Goal: Task Accomplishment & Management: Use online tool/utility

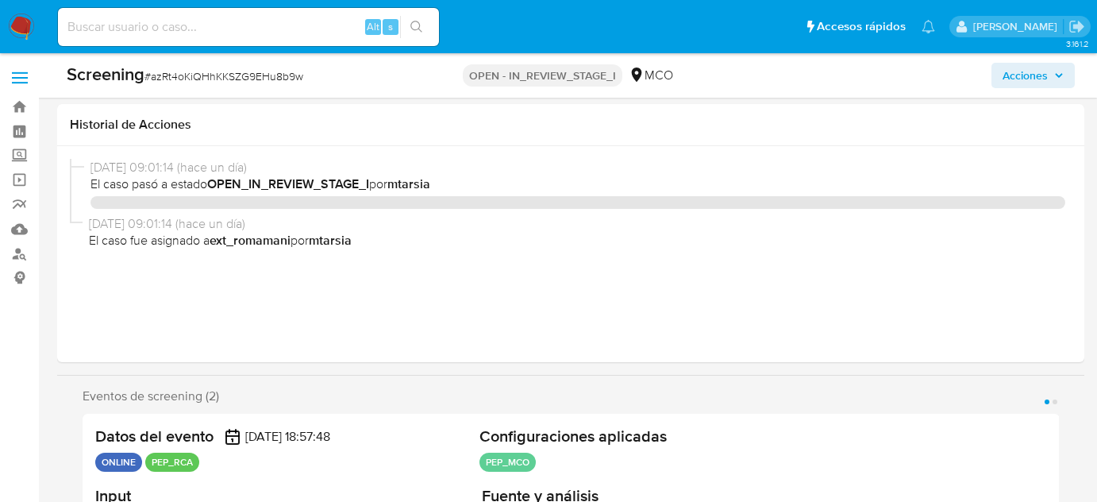
select select "10"
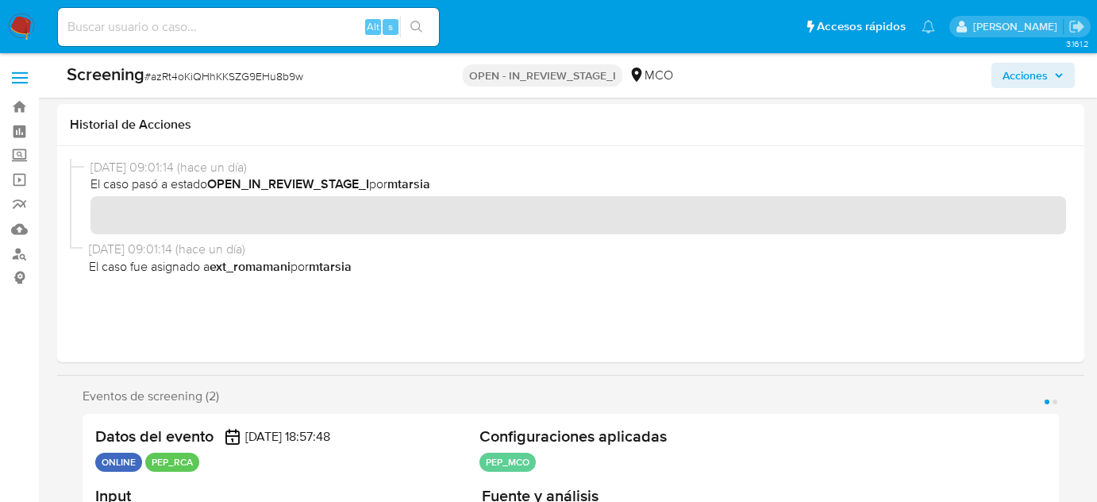
scroll to position [345, 0]
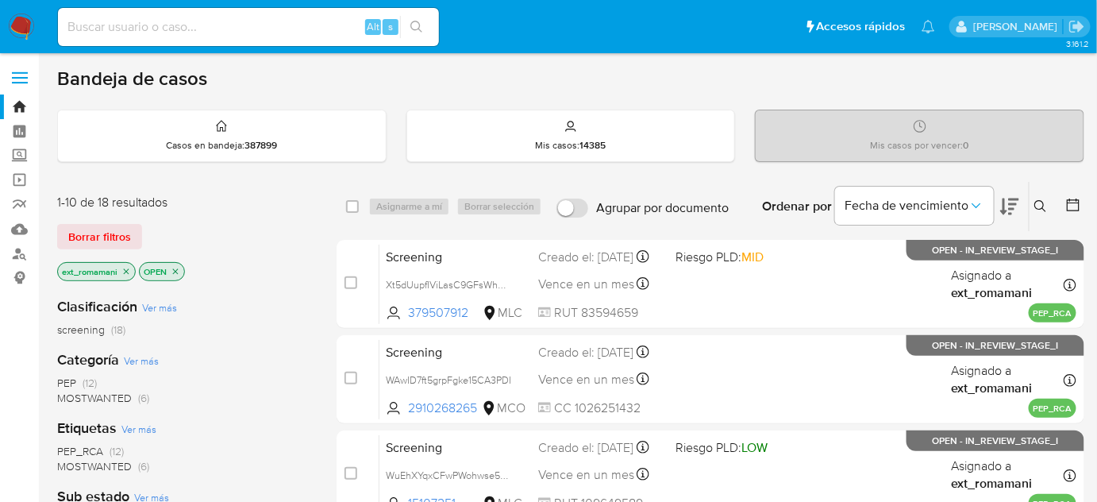
click at [26, 25] on img at bounding box center [21, 26] width 27 height 27
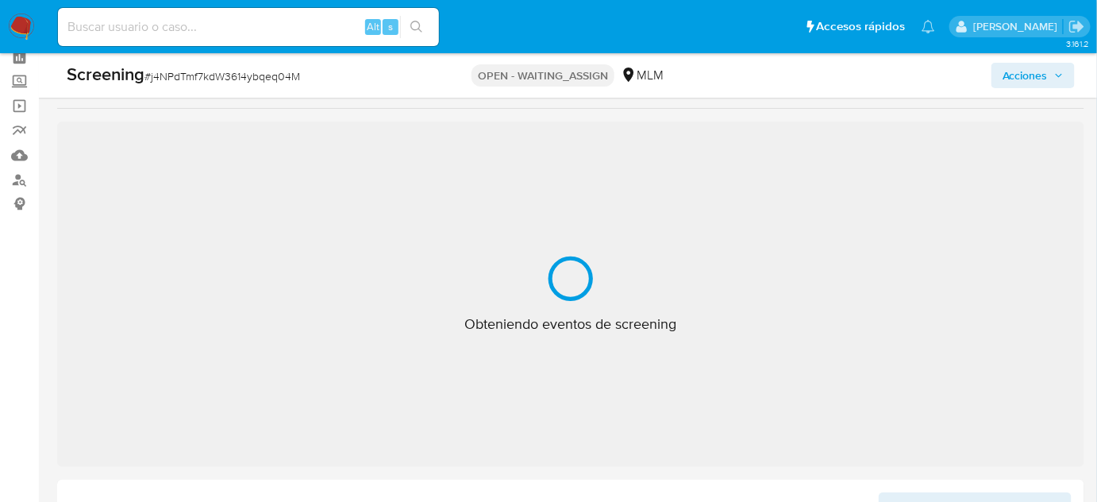
select select "10"
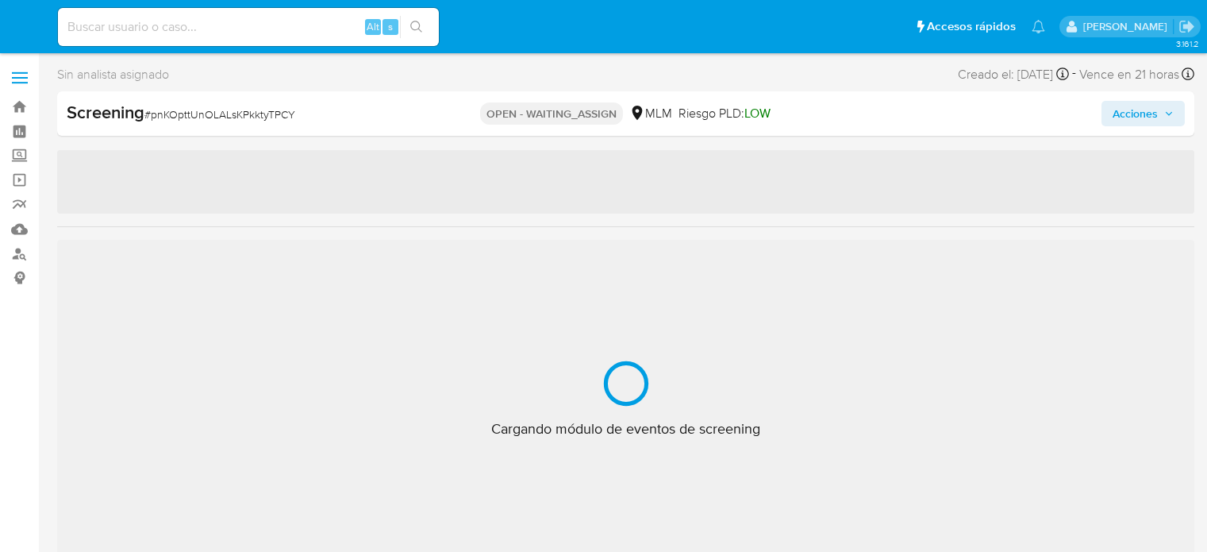
select select "10"
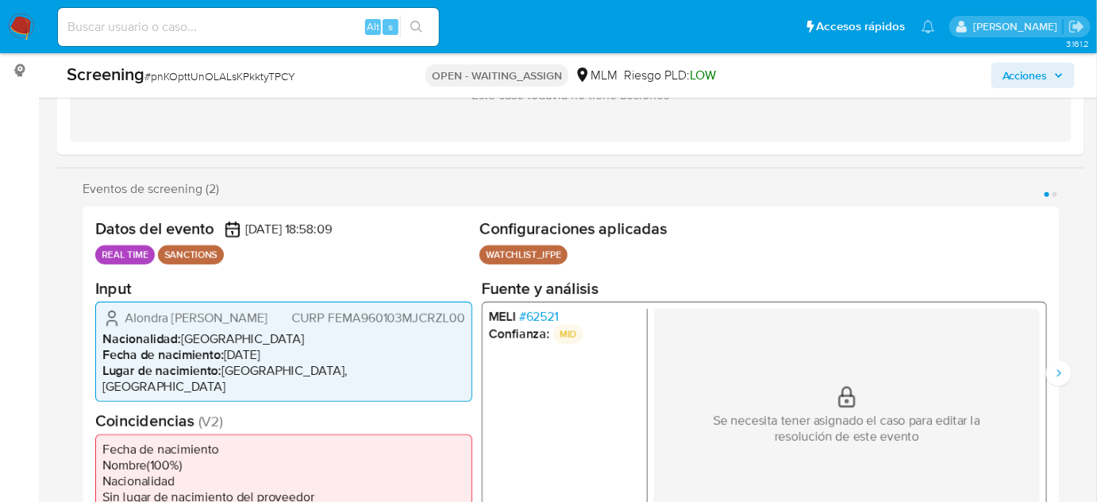
scroll to position [216, 0]
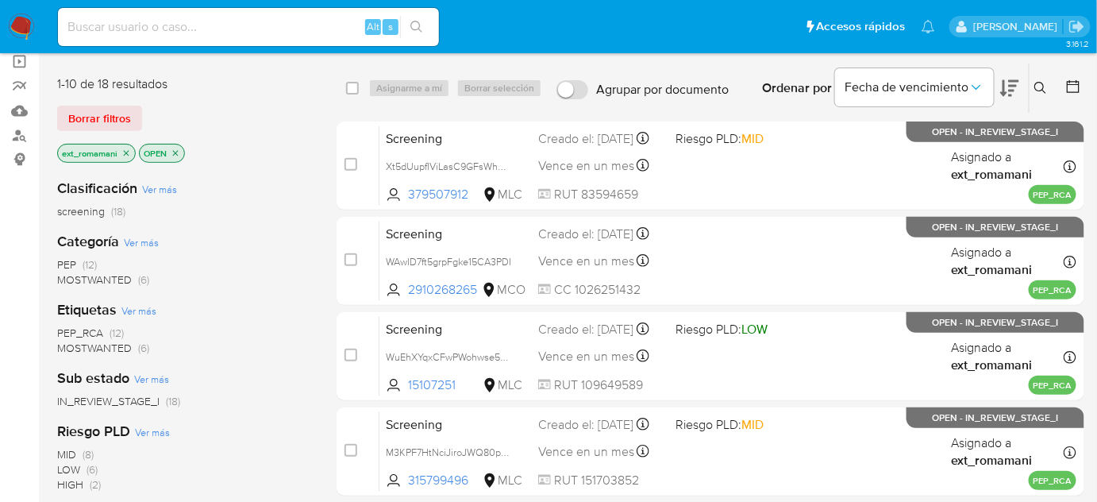
scroll to position [144, 0]
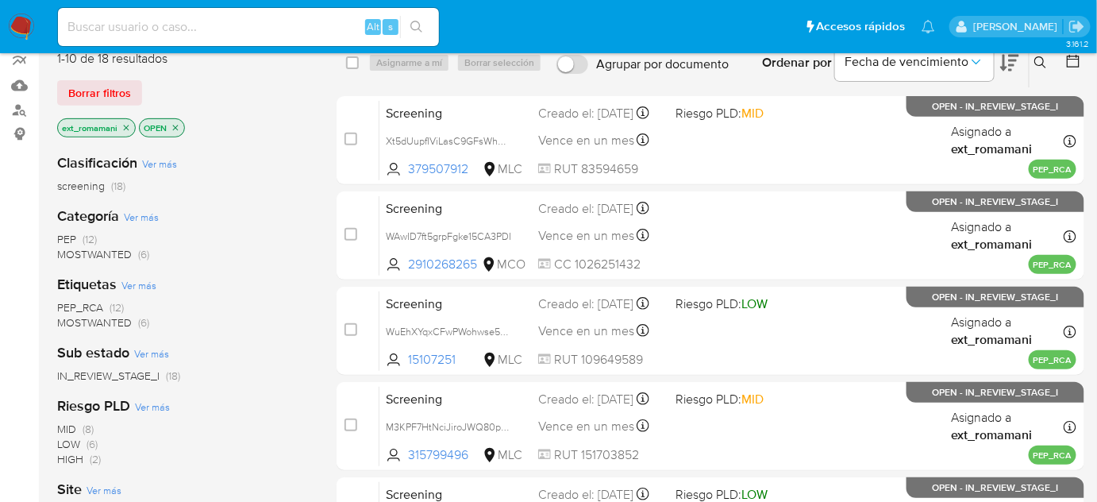
click at [107, 252] on span "MOSTWANTED" at bounding box center [94, 254] width 75 height 16
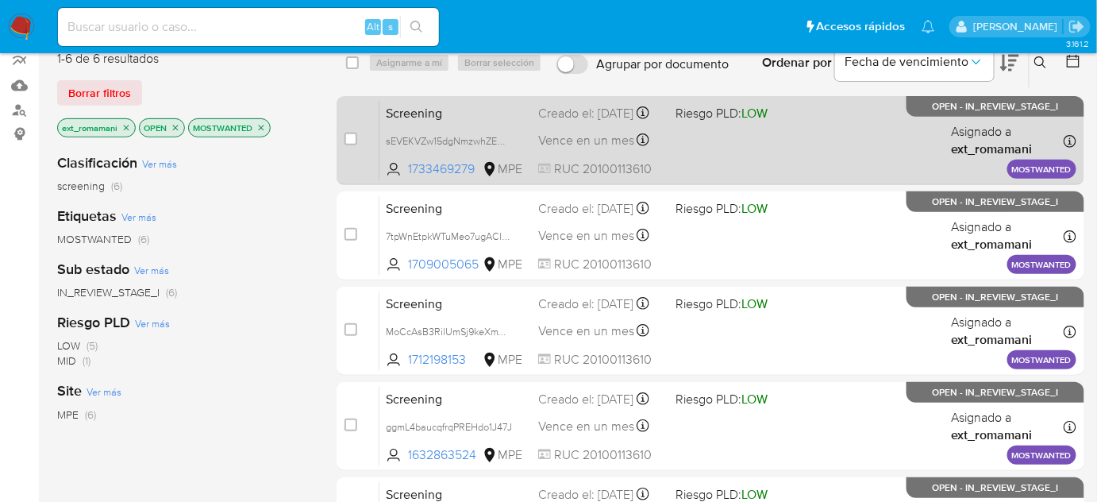
click at [713, 139] on div "Screening sEVEKVZw15dgNmzwhZEQt1mX 1733469279 MPE Riesgo PLD: LOW Creado el: 06…" at bounding box center [727, 140] width 697 height 80
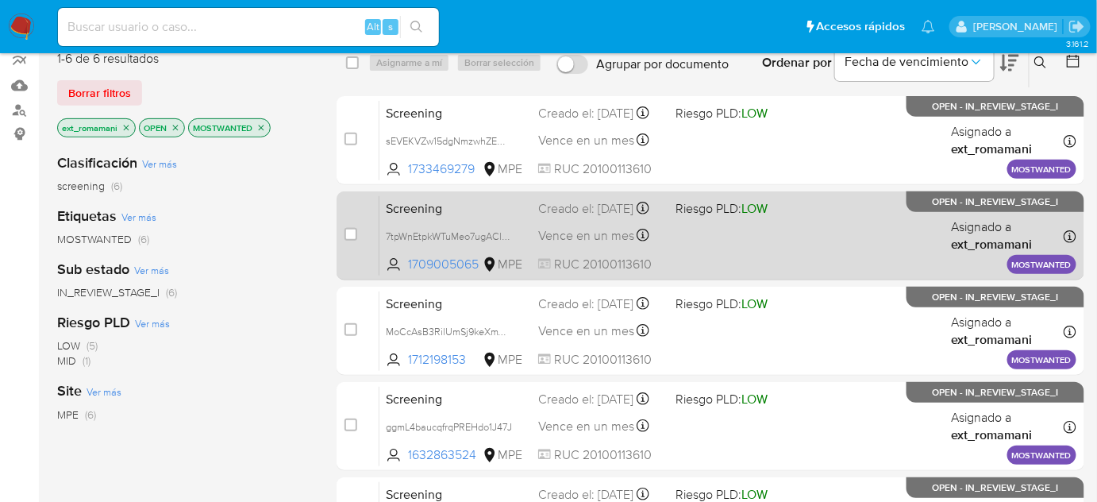
click at [698, 217] on span "Riesgo PLD: LOW" at bounding box center [722, 207] width 92 height 17
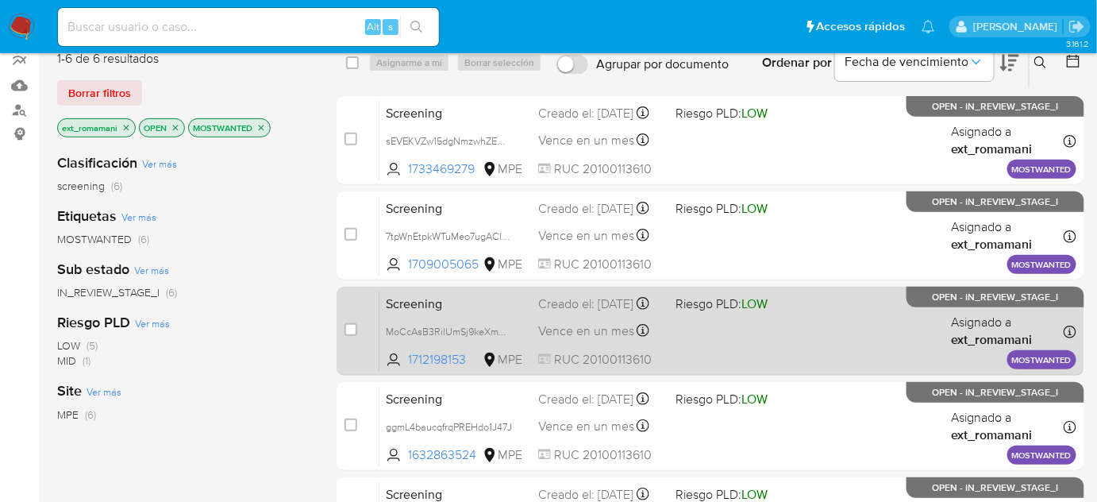
click at [690, 323] on div "Screening MoCcAsB3RilUmSj9keXmWXAK 1712198153 MPE Riesgo PLD: LOW Creado el: 06…" at bounding box center [727, 331] width 697 height 80
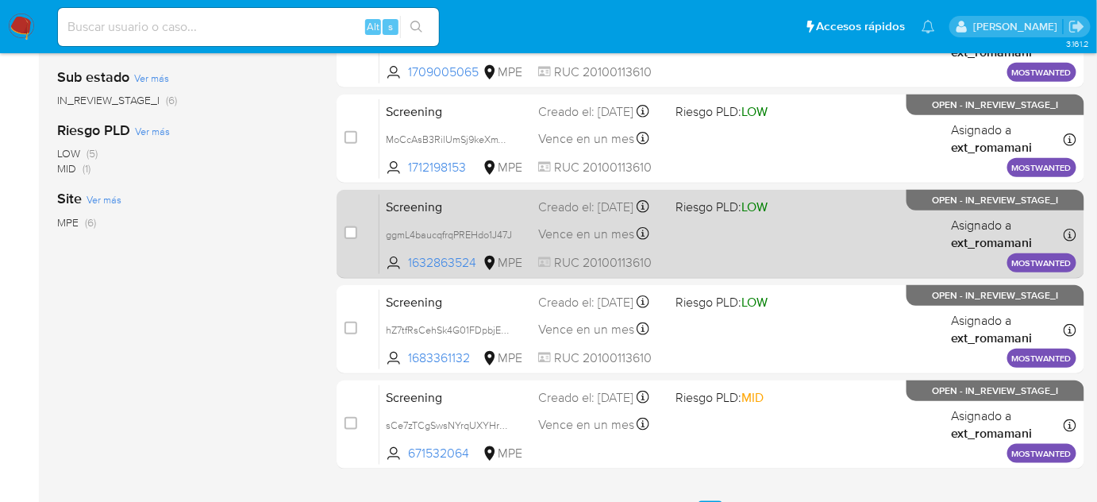
scroll to position [360, 0]
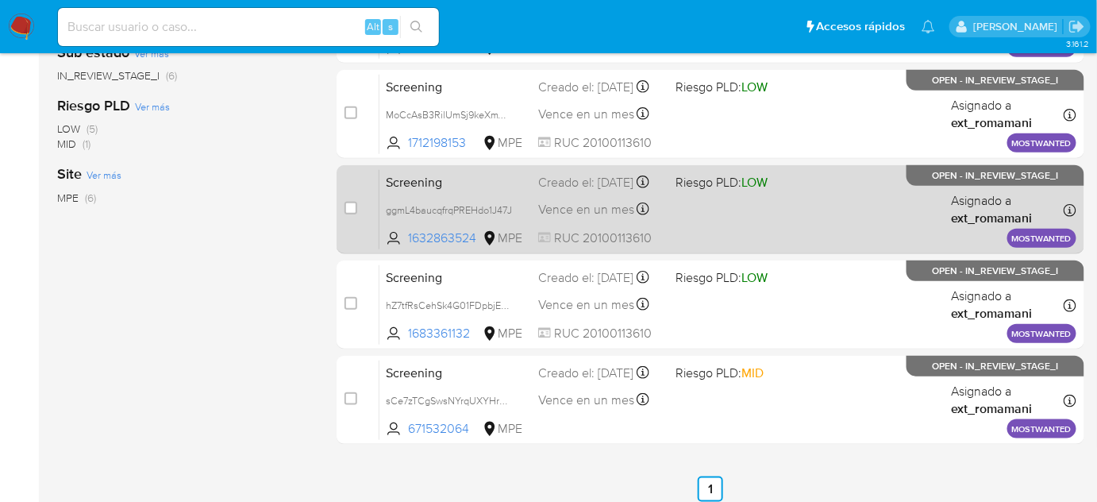
click at [707, 216] on div "Screening ggmL4baucqfrqPREHdo1J47J 1632863524 MPE Riesgo PLD: LOW Creado el: 06…" at bounding box center [727, 209] width 697 height 80
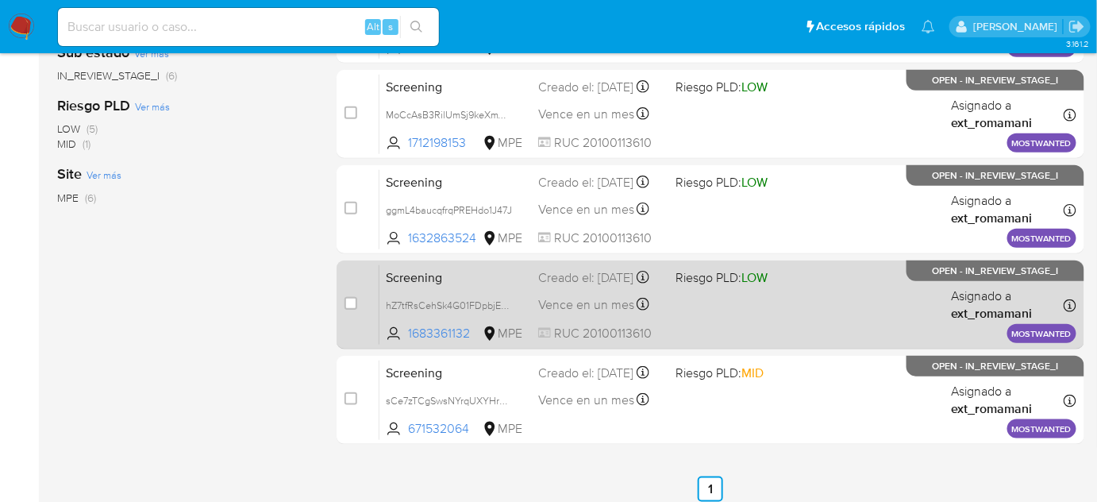
click at [690, 308] on div "Screening hZ7tfRsCehSk4G01FDpbjEMb 1683361132 MPE Riesgo PLD: LOW Creado el: 06…" at bounding box center [727, 304] width 697 height 80
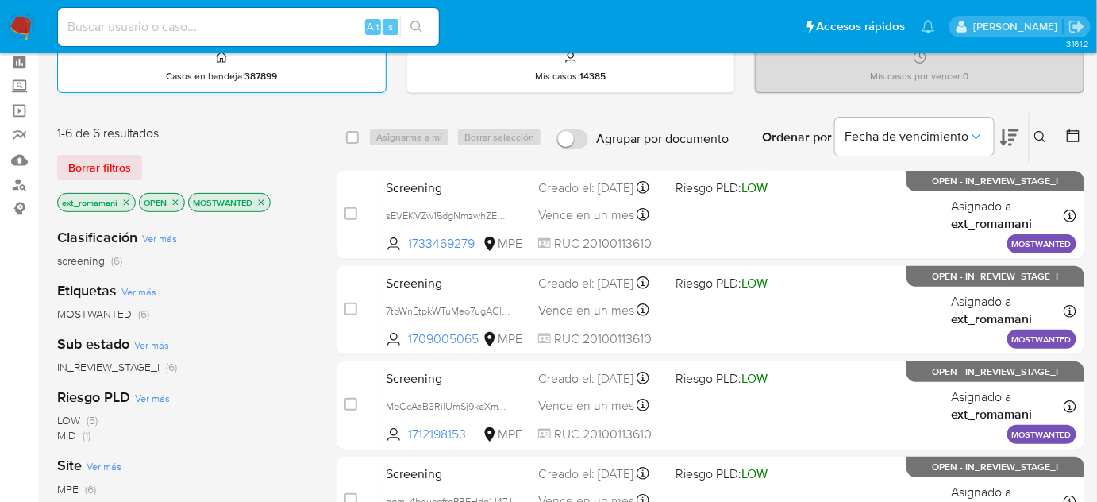
scroll to position [0, 0]
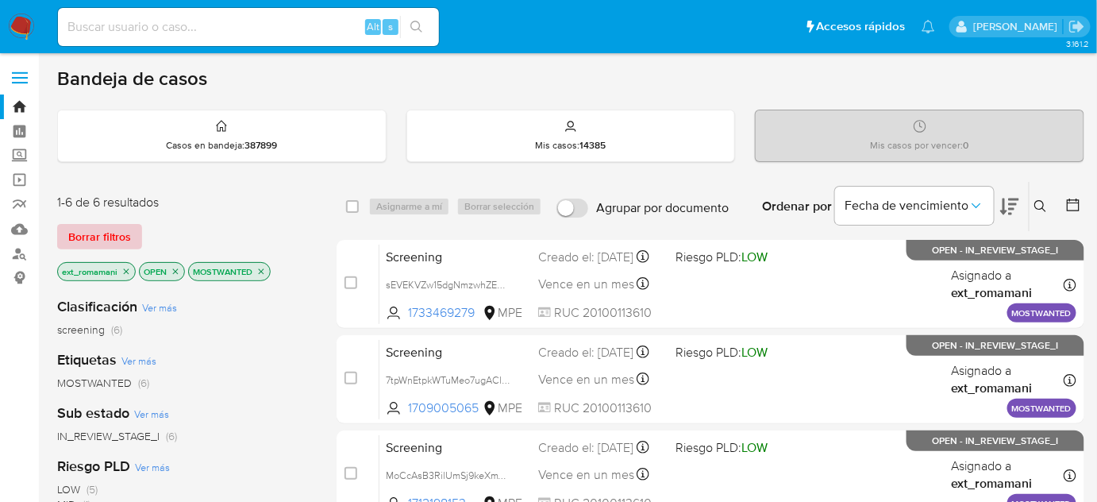
click at [112, 237] on span "Borrar filtros" at bounding box center [99, 236] width 63 height 22
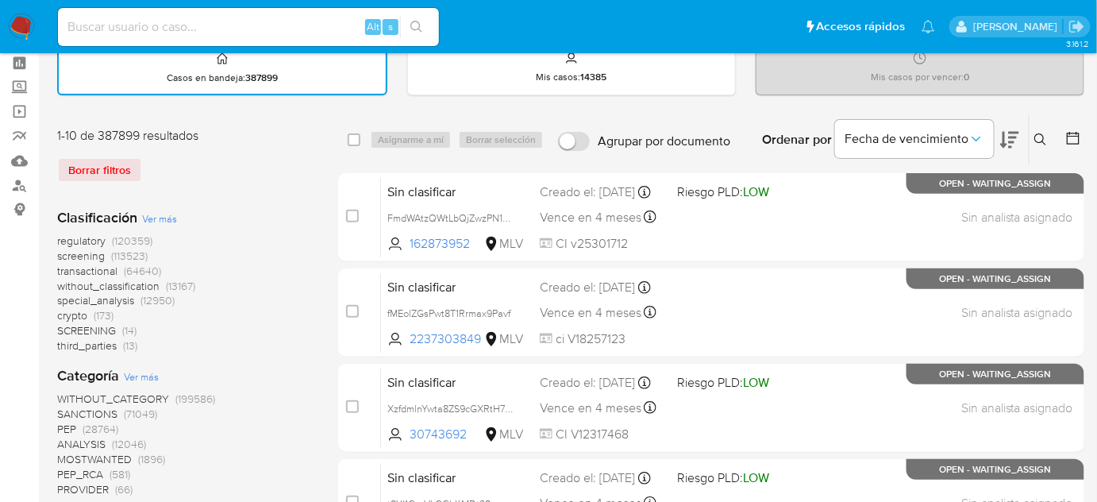
scroll to position [71, 0]
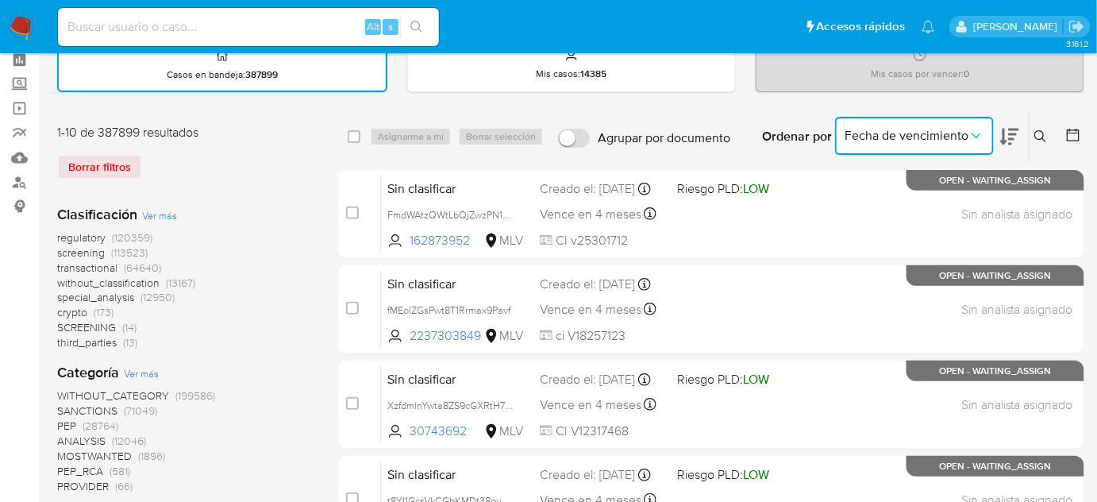
click at [934, 140] on span "Fecha de vencimiento" at bounding box center [907, 136] width 124 height 16
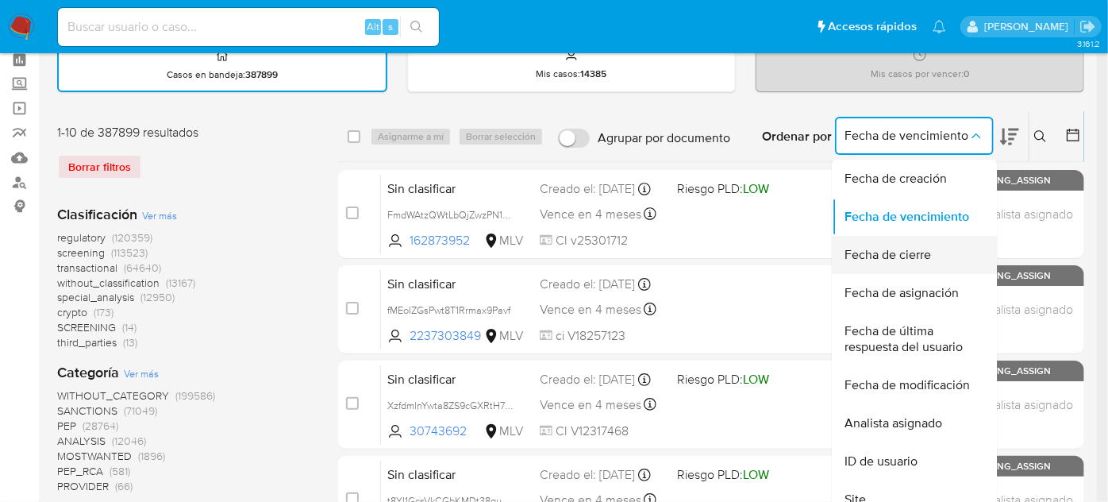
click at [926, 260] on span "Fecha de cierre" at bounding box center [888, 255] width 87 height 16
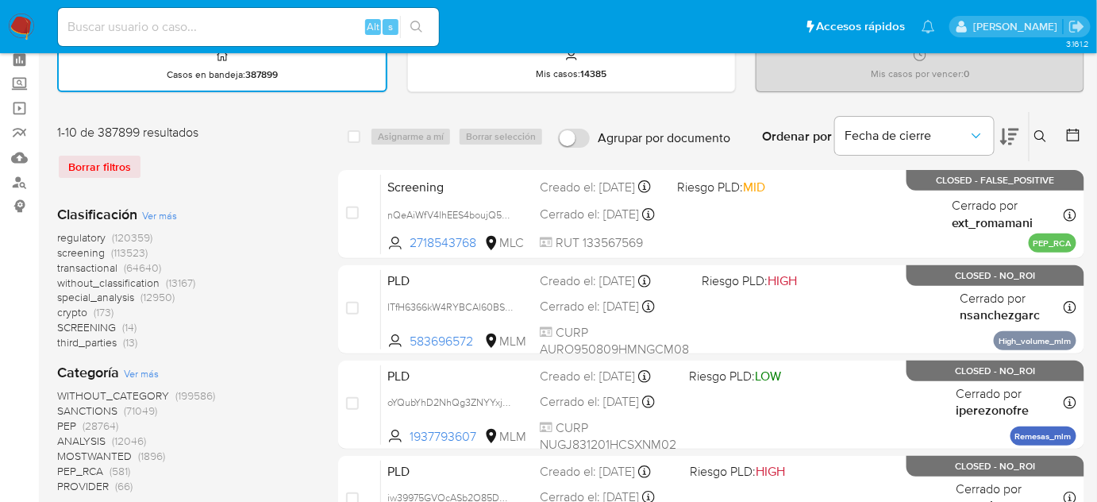
click at [1077, 137] on icon at bounding box center [1073, 135] width 16 height 16
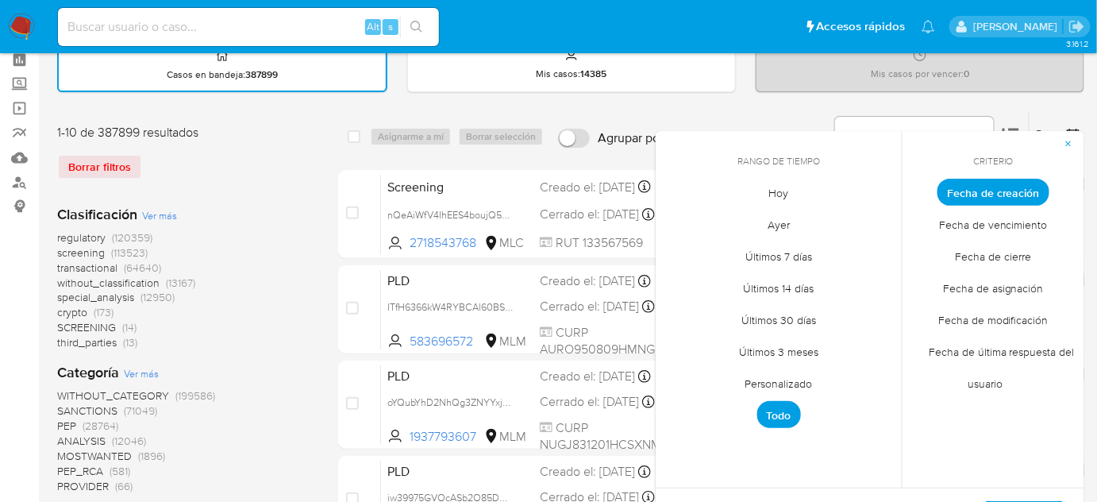
click at [765, 200] on span "Hoy" at bounding box center [779, 193] width 53 height 33
click at [985, 249] on span "Fecha de cierre" at bounding box center [994, 257] width 110 height 33
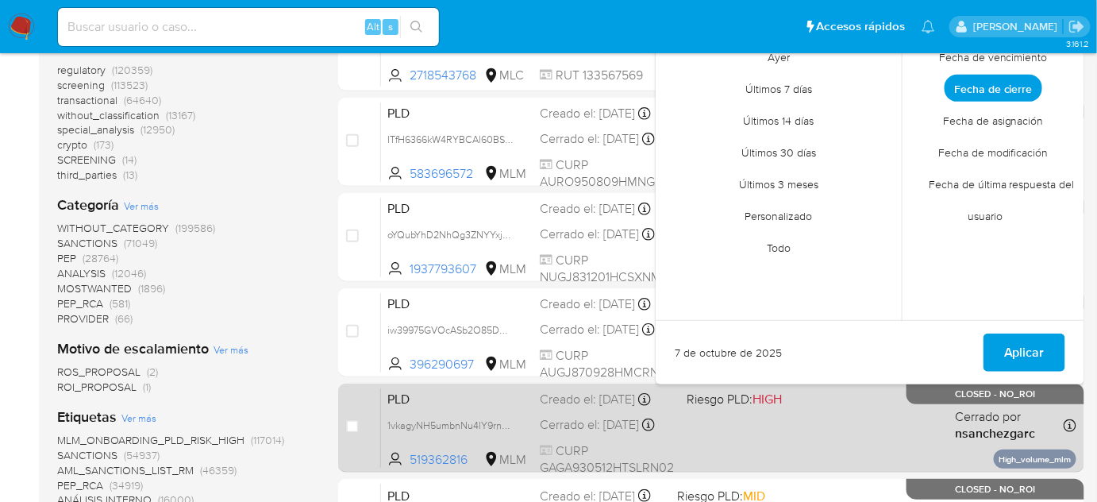
scroll to position [288, 0]
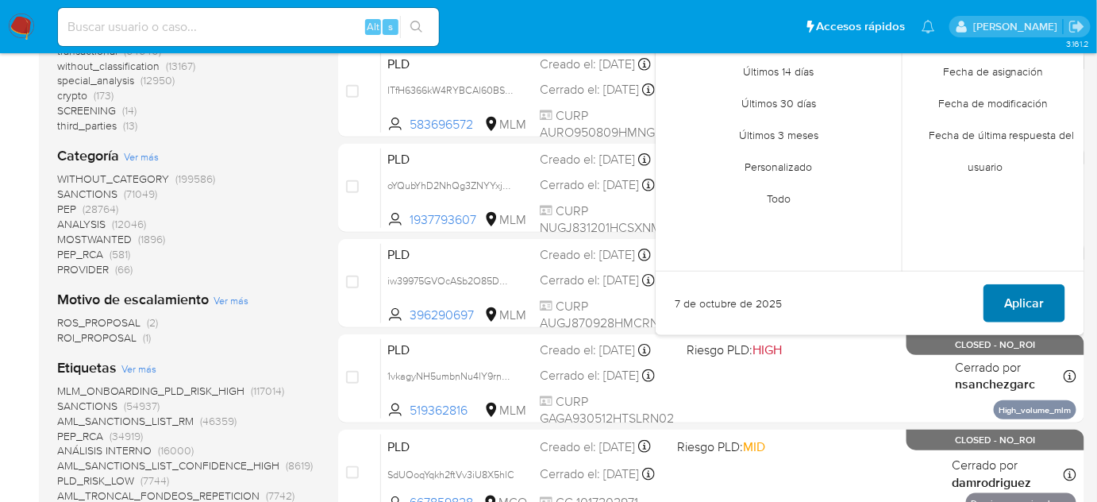
click at [1021, 299] on span "Aplicar" at bounding box center [1024, 303] width 40 height 35
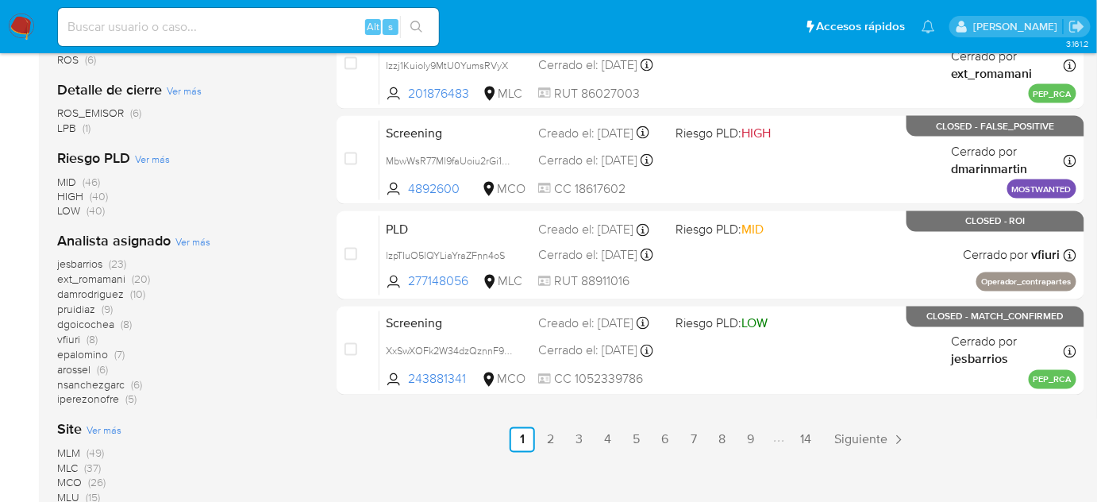
scroll to position [794, 0]
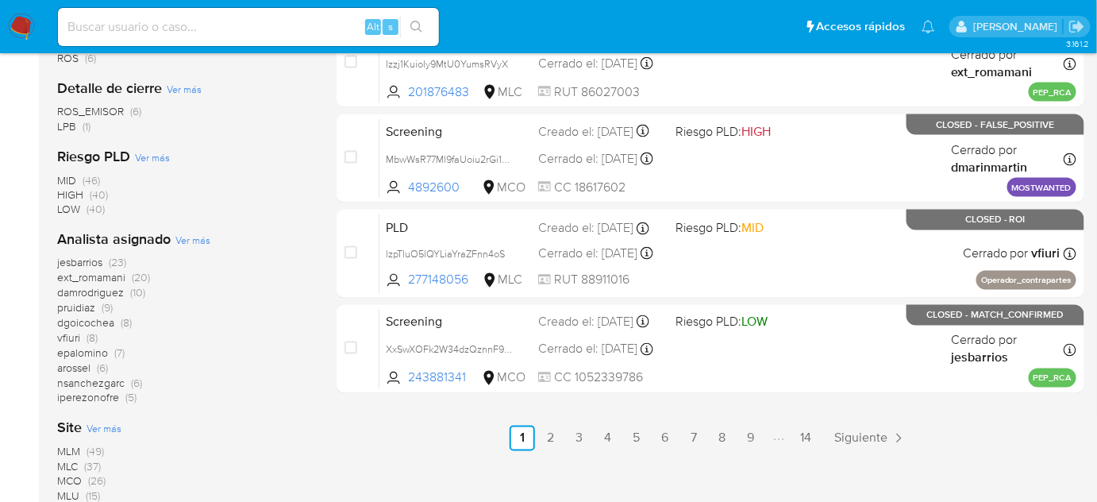
click at [143, 277] on span "(20)" at bounding box center [141, 278] width 18 height 16
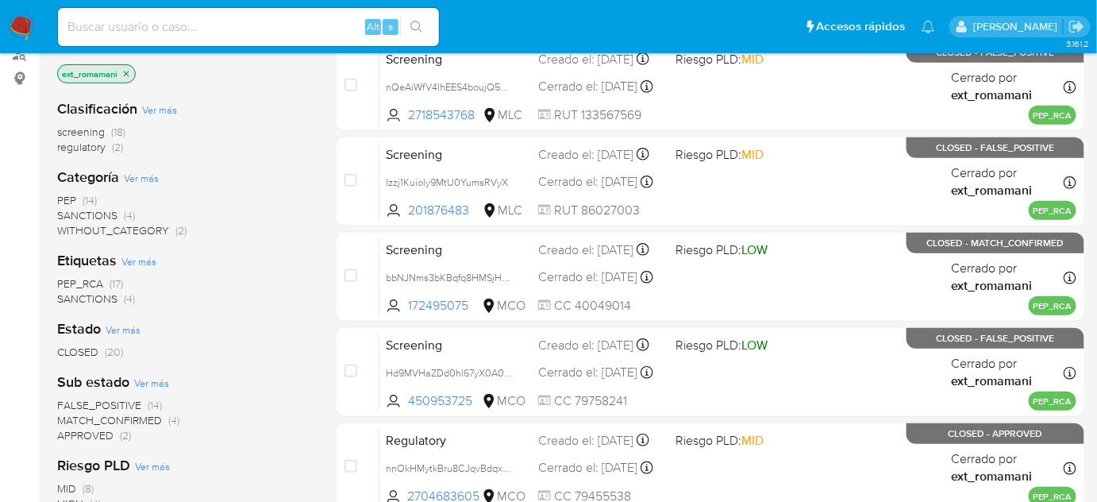
scroll to position [216, 0]
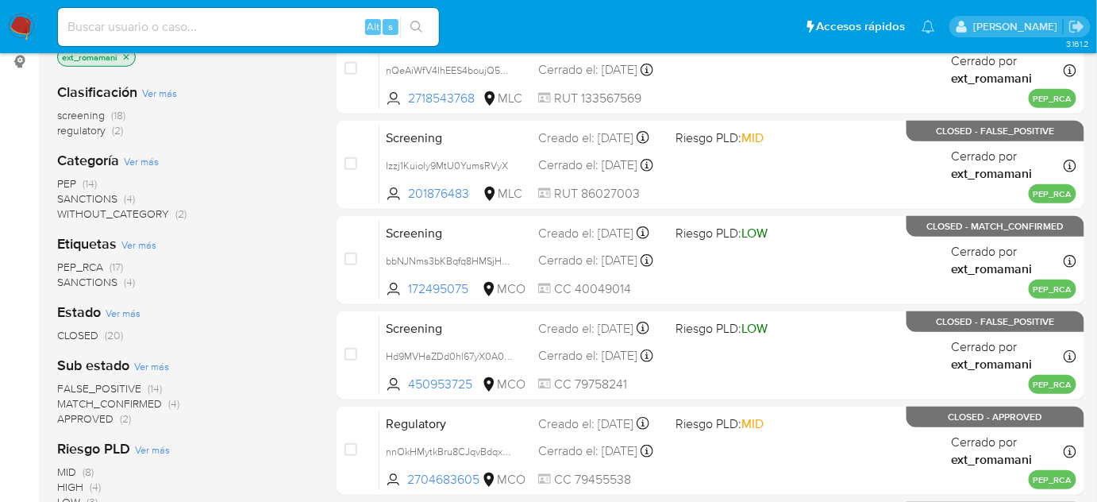
click at [109, 193] on span "SANCTIONS" at bounding box center [87, 199] width 60 height 16
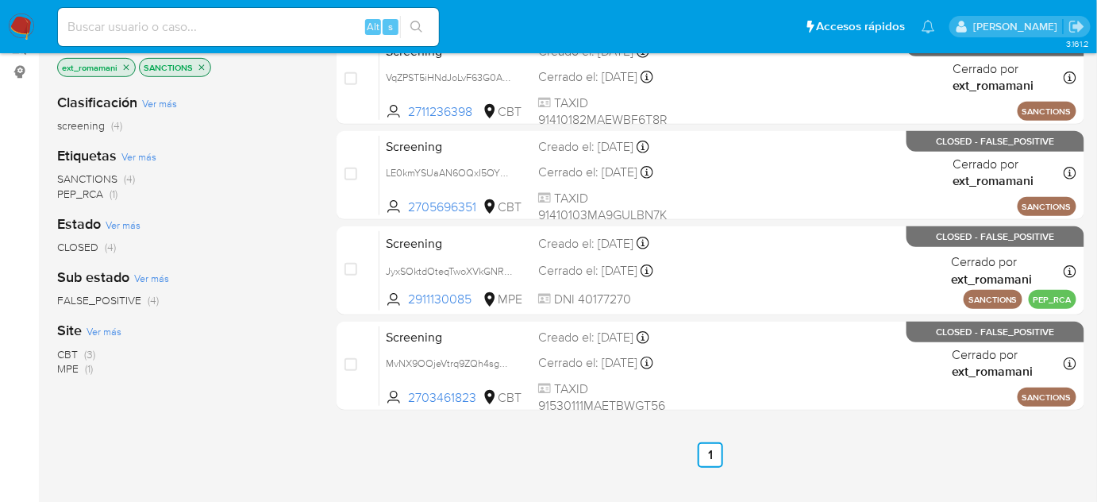
scroll to position [144, 0]
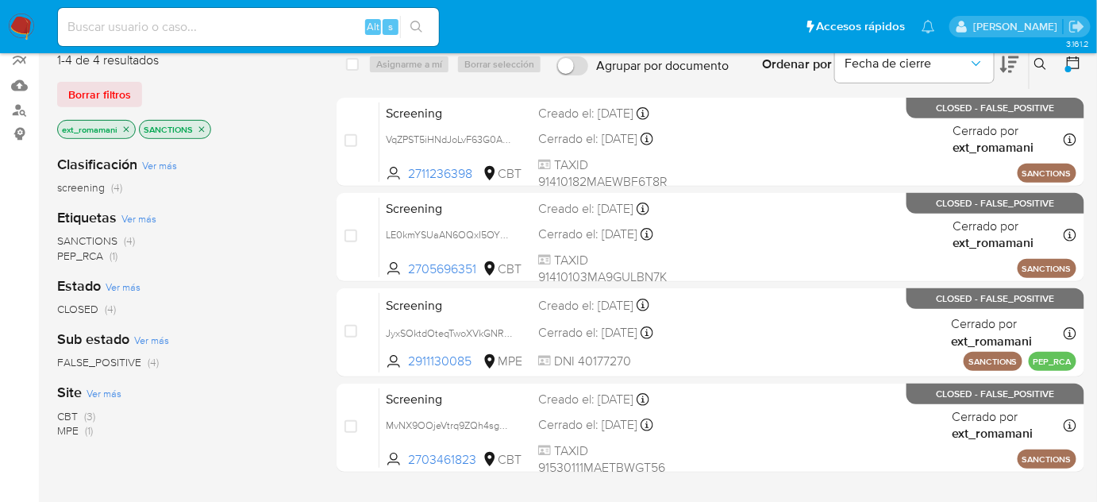
click at [197, 125] on icon "close-filter" at bounding box center [202, 130] width 10 height 10
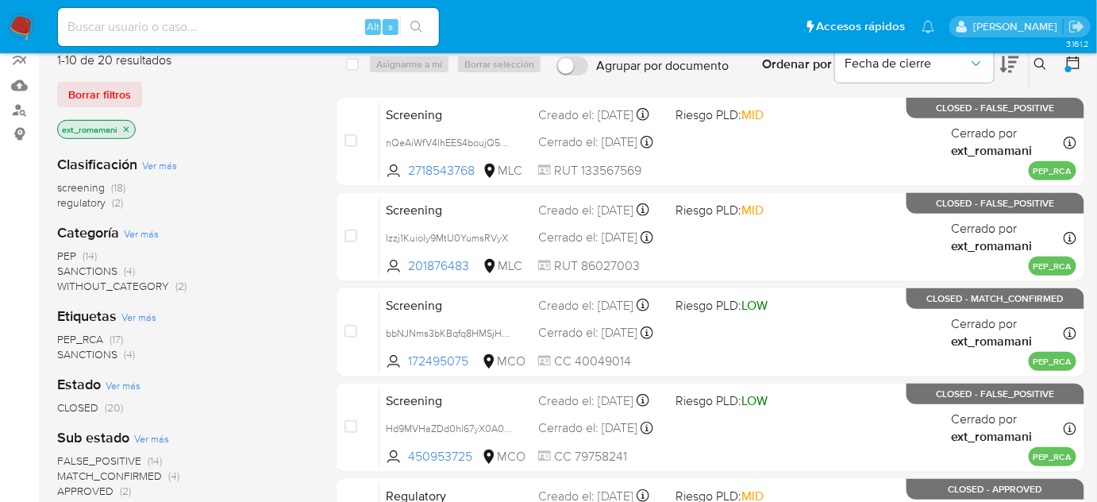
click at [27, 28] on img at bounding box center [21, 26] width 27 height 27
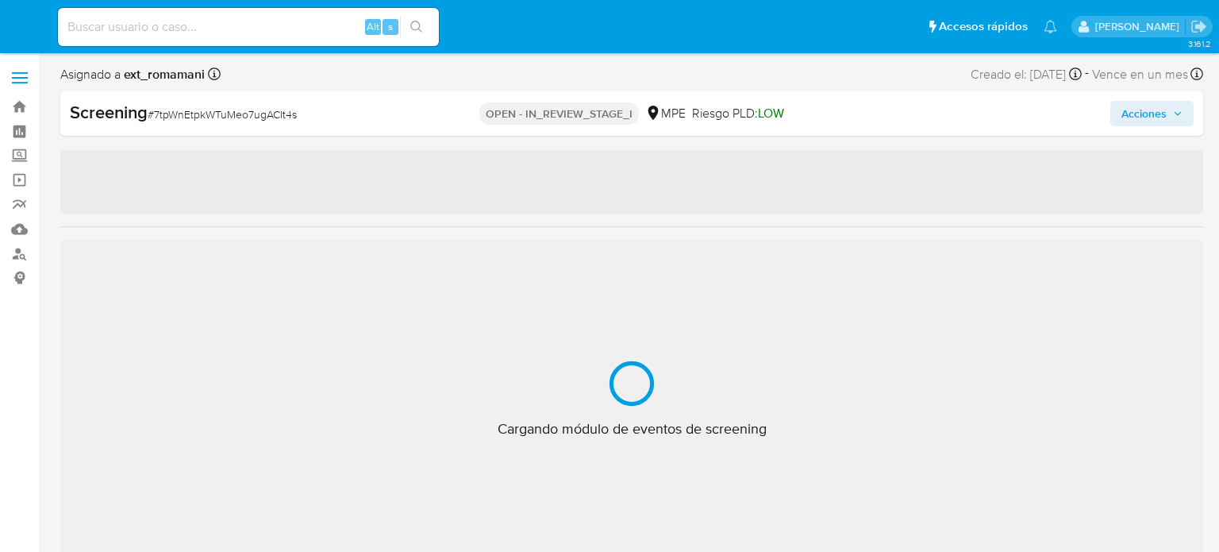
select select "10"
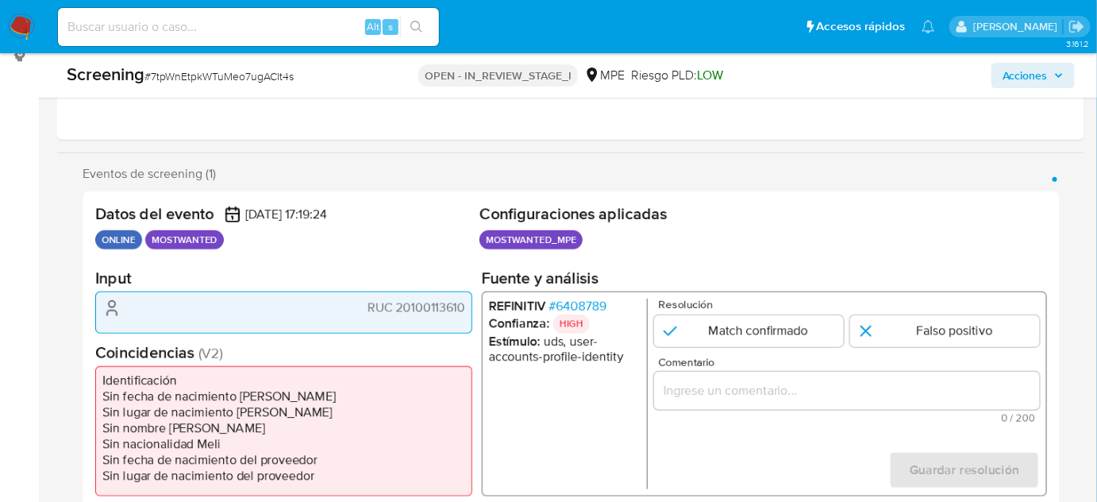
scroll to position [288, 0]
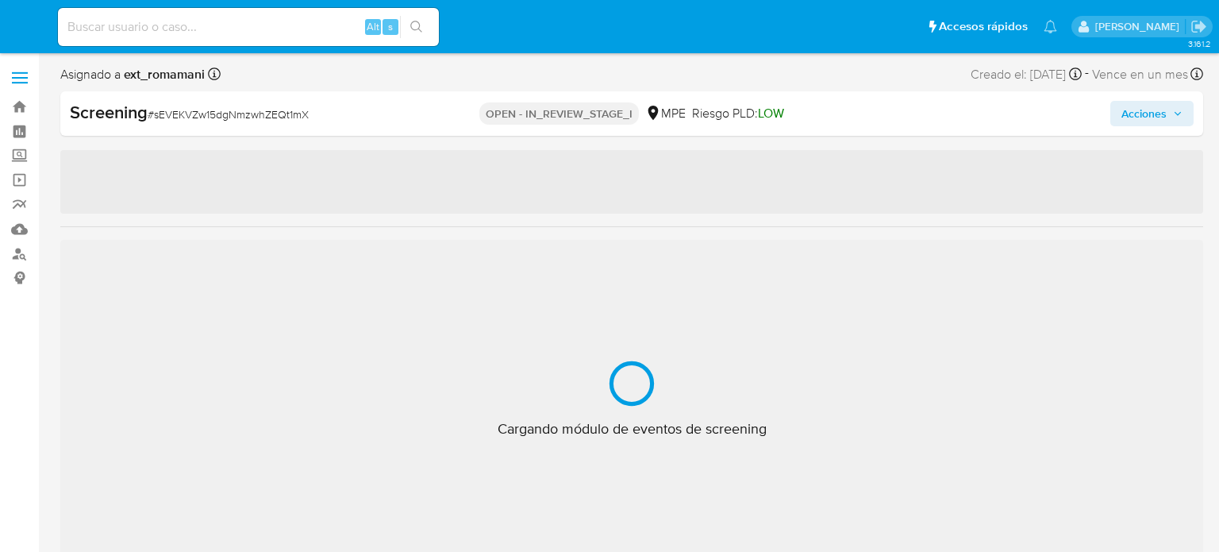
select select "10"
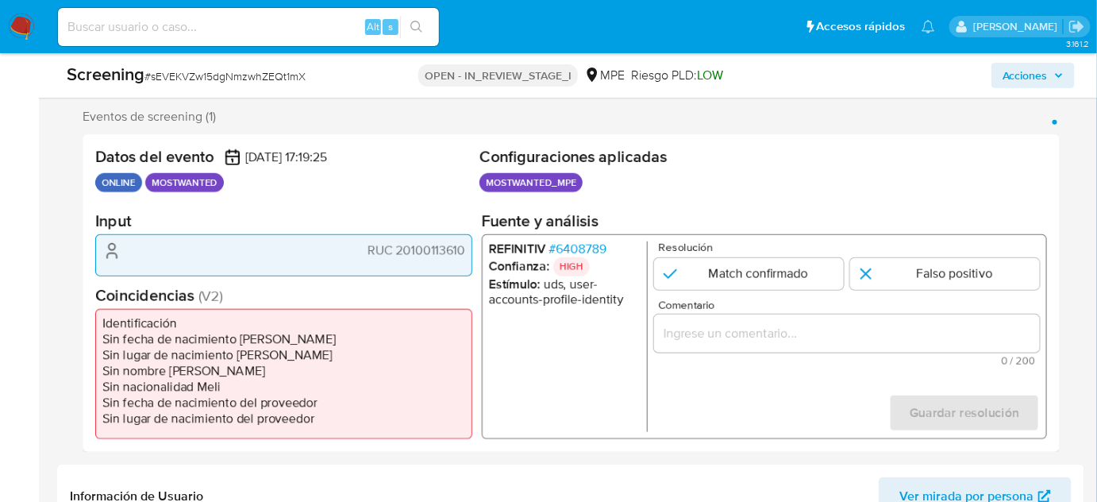
scroll to position [288, 0]
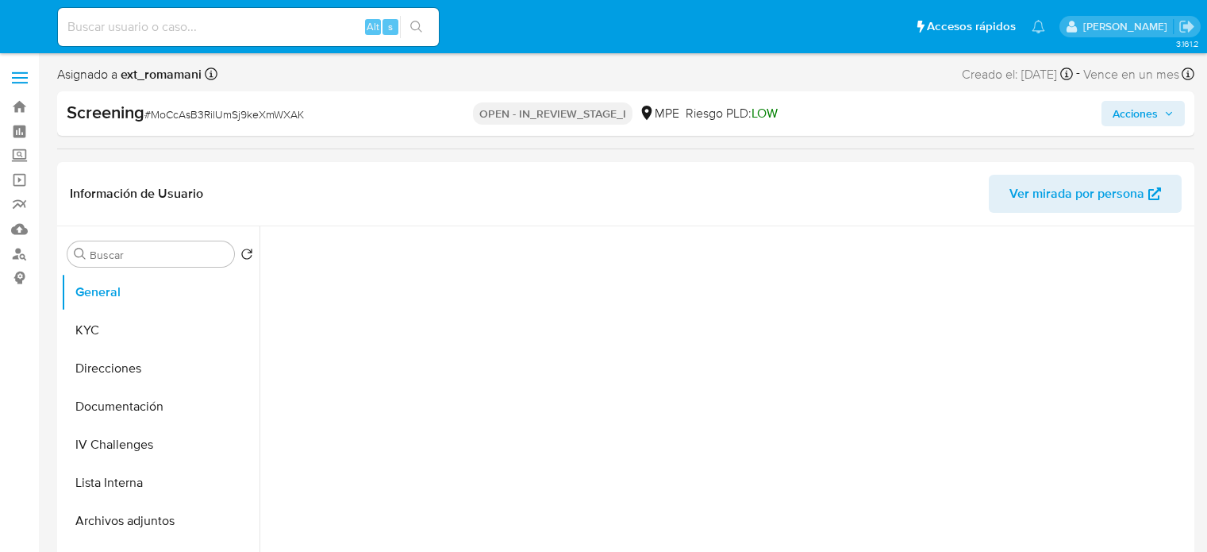
select select "10"
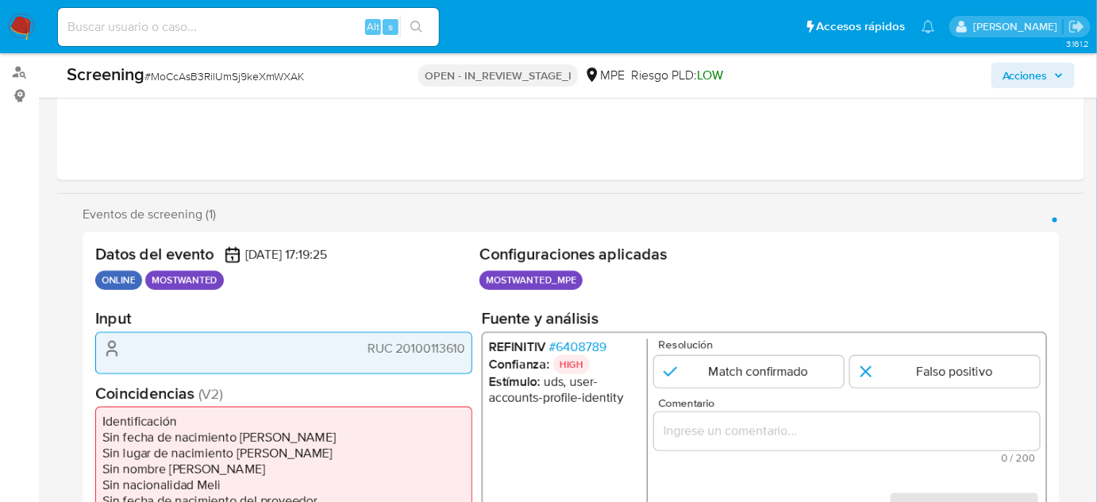
scroll to position [288, 0]
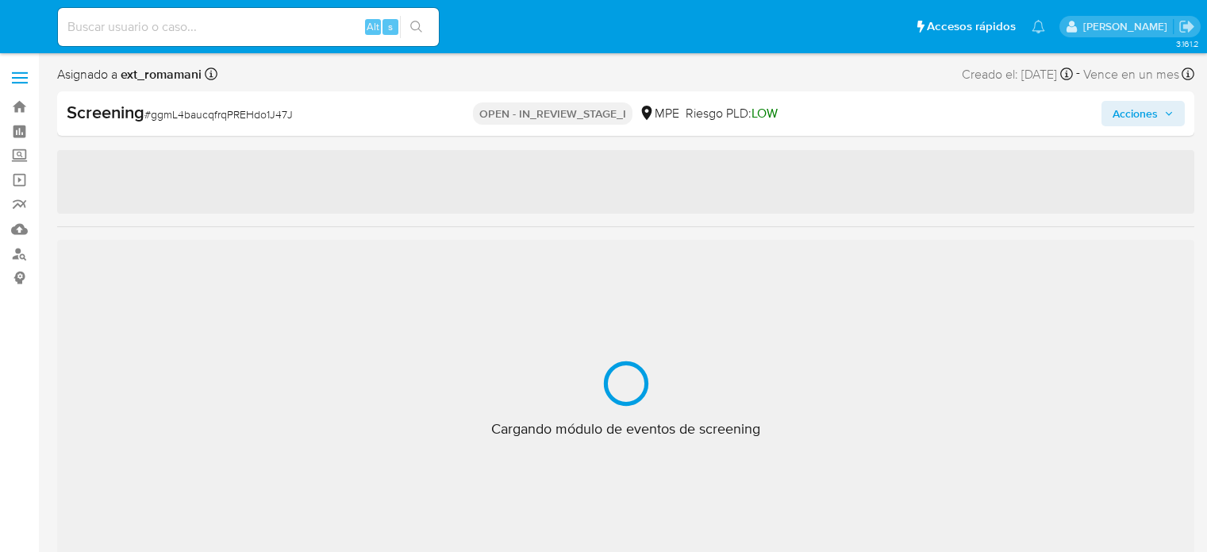
select select "10"
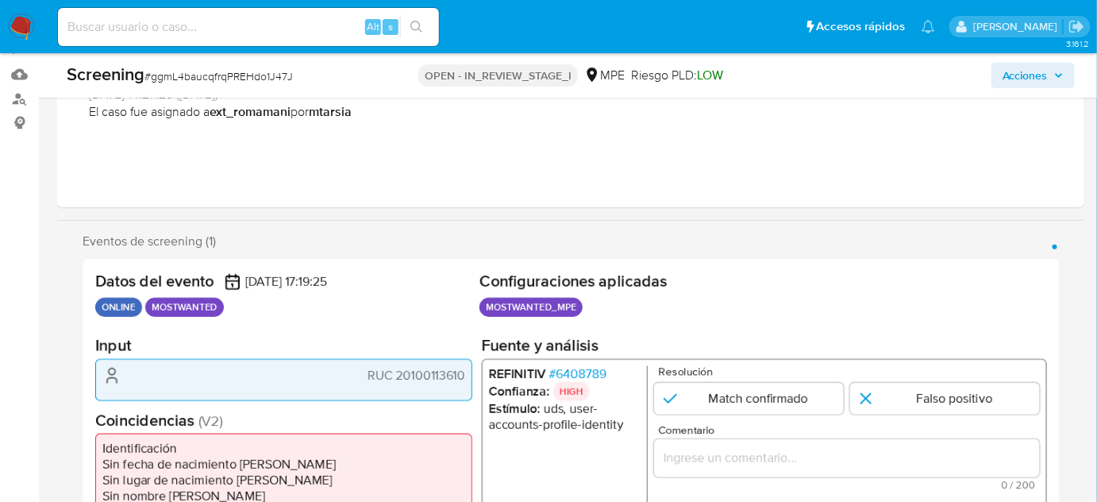
scroll to position [288, 0]
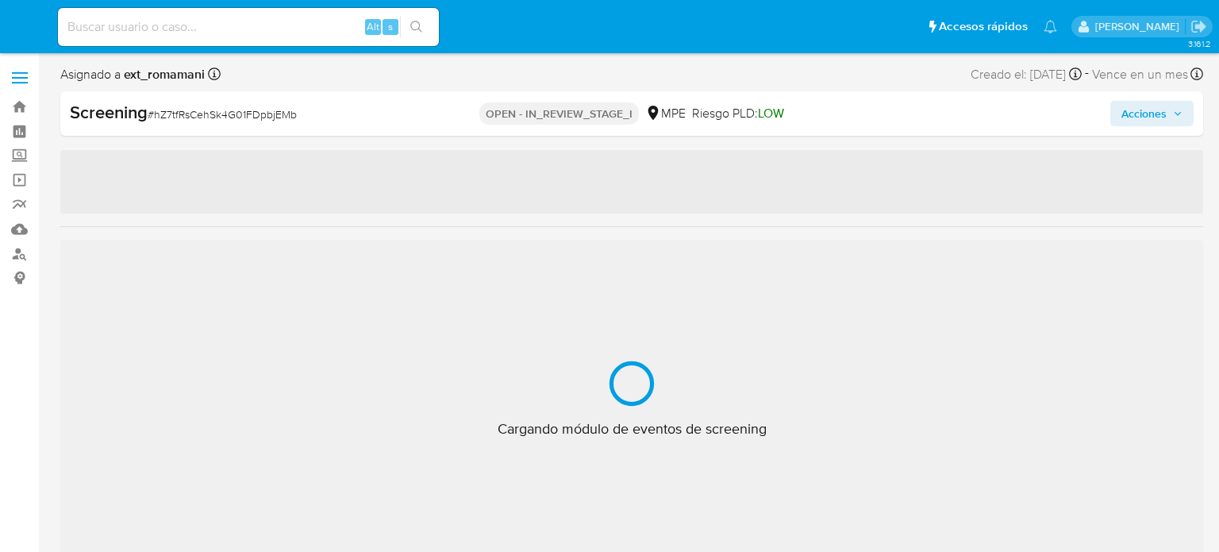
select select "10"
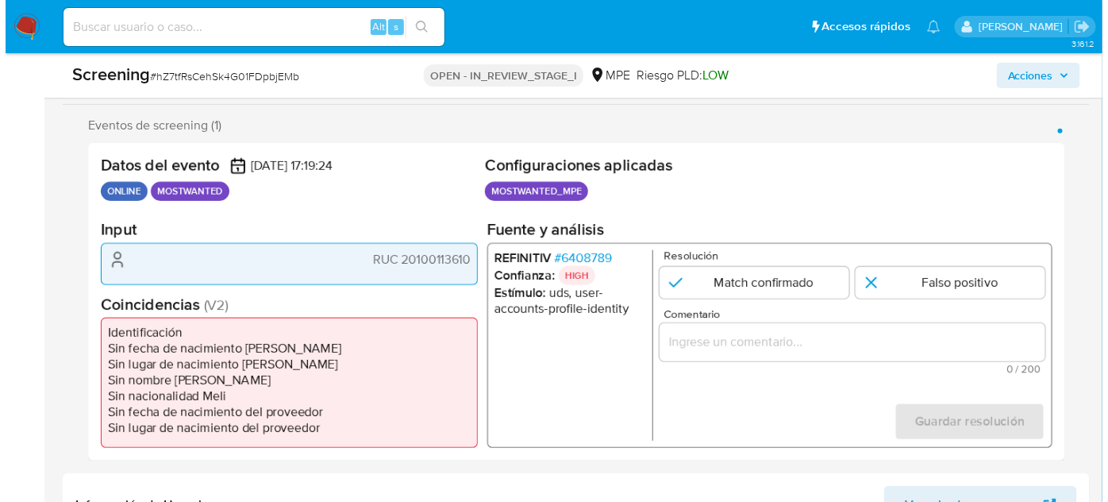
scroll to position [360, 0]
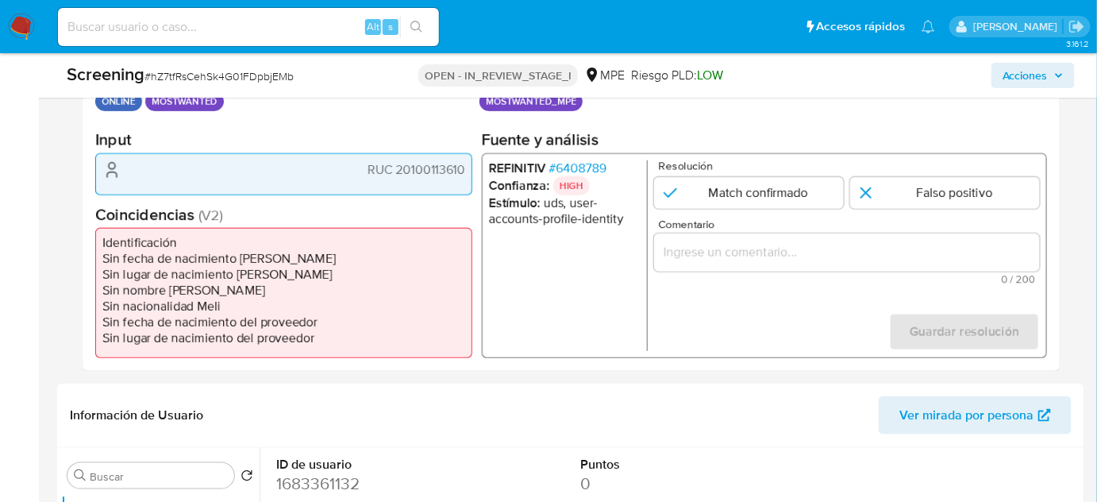
click at [578, 167] on span "# 6408789" at bounding box center [577, 168] width 57 height 16
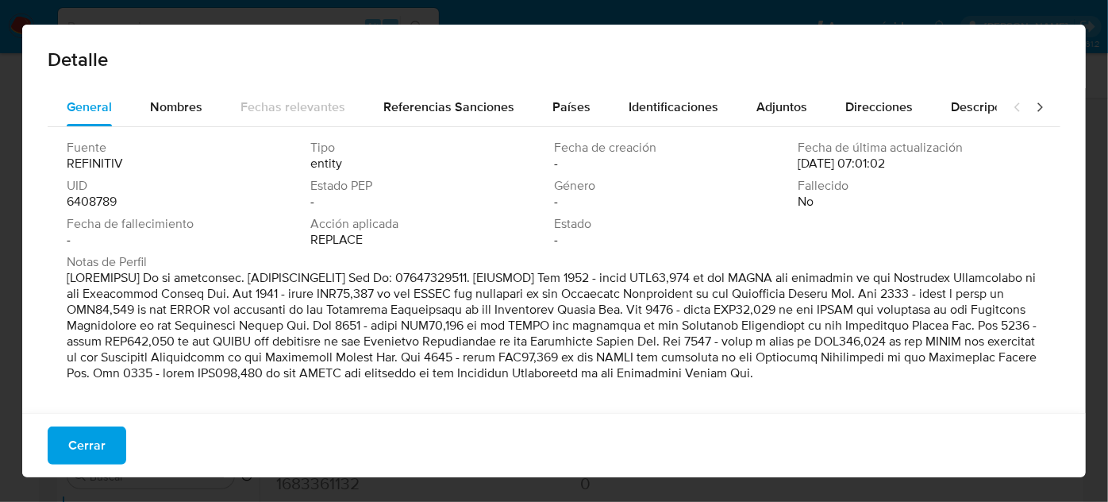
drag, startPoint x: 88, startPoint y: 441, endPoint x: 346, endPoint y: 287, distance: 300.5
click at [89, 440] on span "Cerrar" at bounding box center [86, 445] width 37 height 35
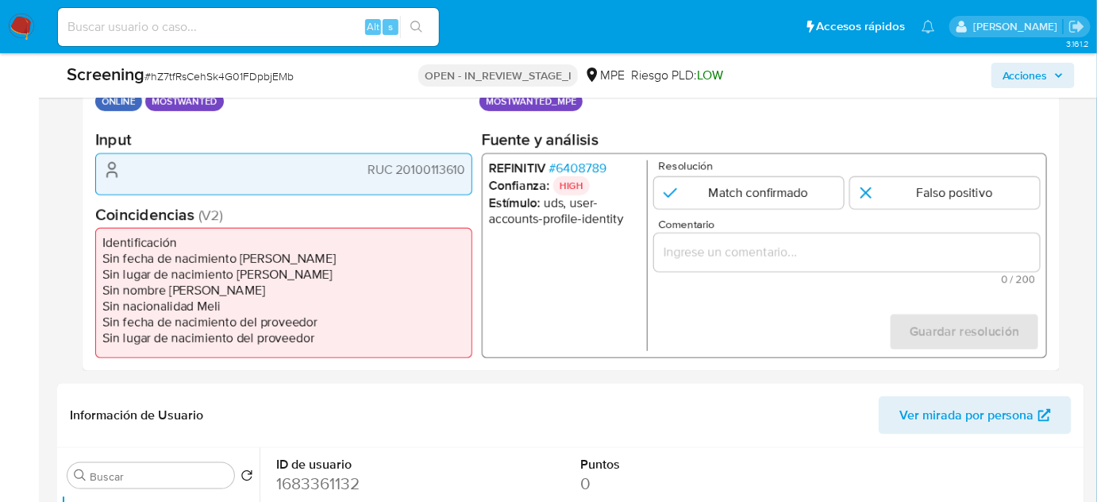
drag, startPoint x: 467, startPoint y: 166, endPoint x: 398, endPoint y: 174, distance: 69.5
click at [398, 174] on div "RUC 20100113610" at bounding box center [283, 173] width 377 height 41
click at [581, 165] on span "# 6408789" at bounding box center [577, 168] width 57 height 16
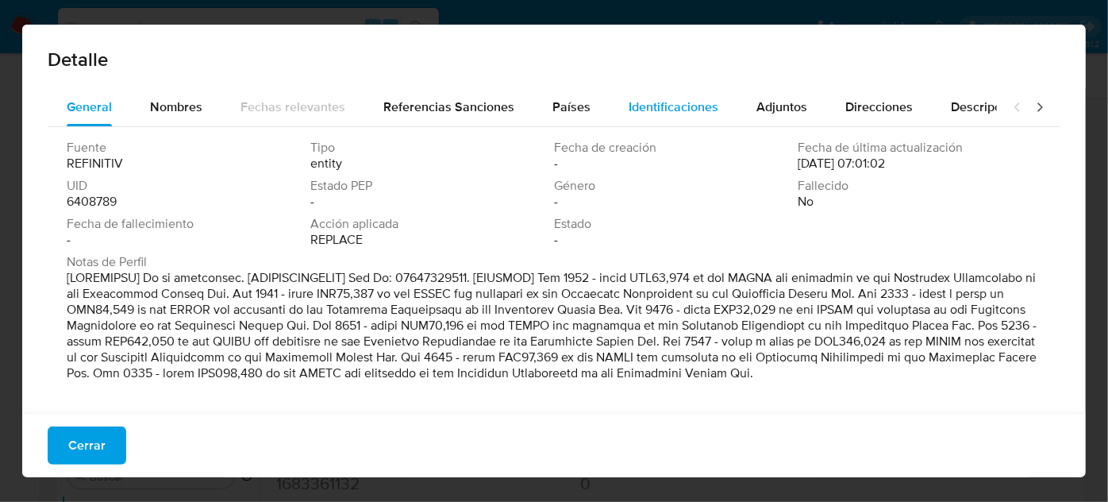
click at [652, 115] on span "Identificaciones" at bounding box center [674, 107] width 90 height 18
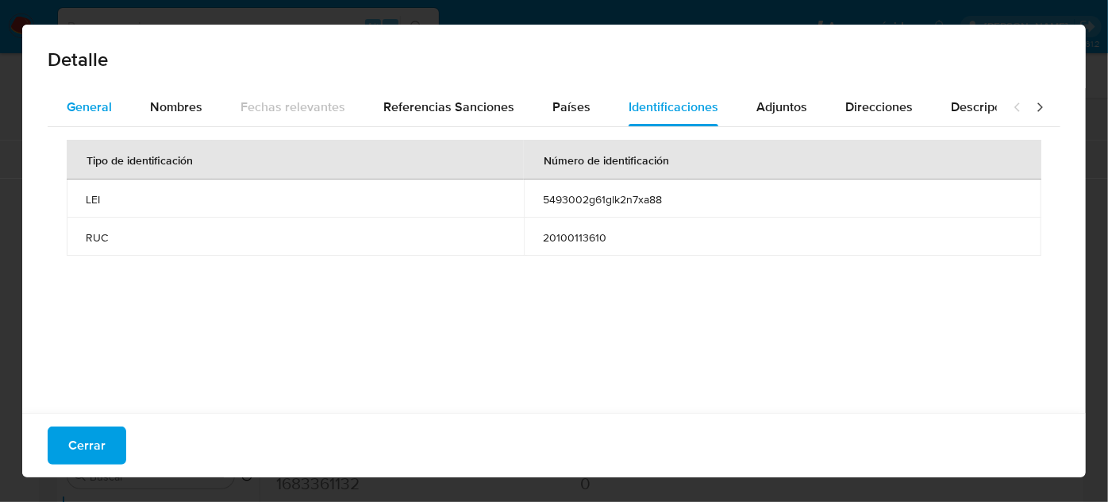
click at [103, 121] on div "General" at bounding box center [89, 107] width 45 height 38
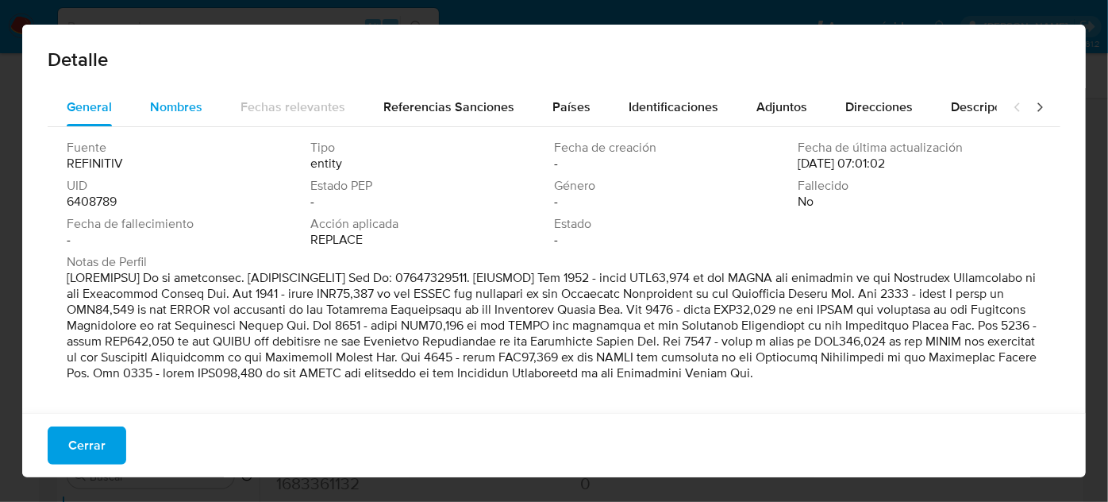
click at [173, 123] on div "Nombres" at bounding box center [176, 107] width 52 height 38
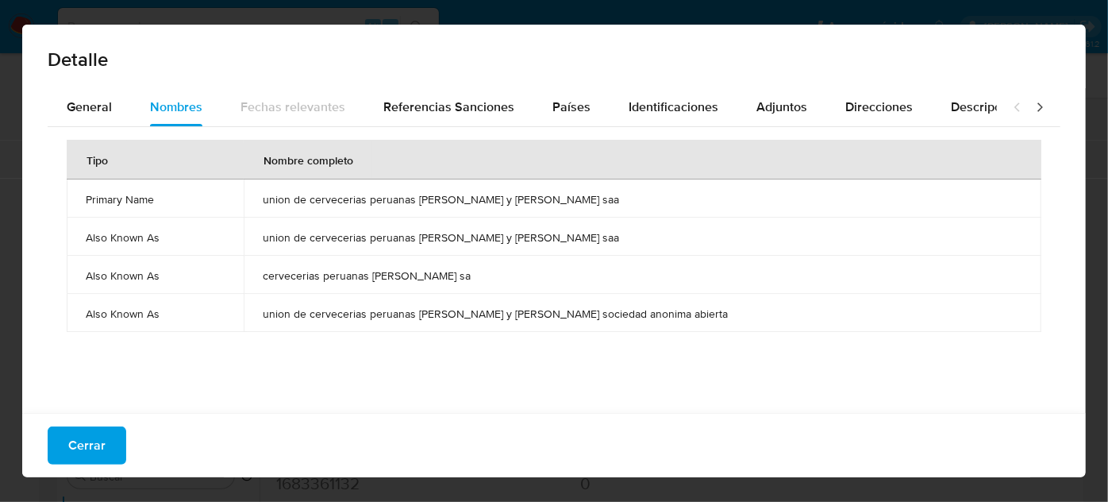
drag, startPoint x: 287, startPoint y: 196, endPoint x: 544, endPoint y: 196, distance: 256.4
click at [579, 196] on td "union de cervecerias peruanas backus y johnston saa" at bounding box center [643, 198] width 798 height 38
click at [80, 109] on span "General" at bounding box center [89, 107] width 45 height 18
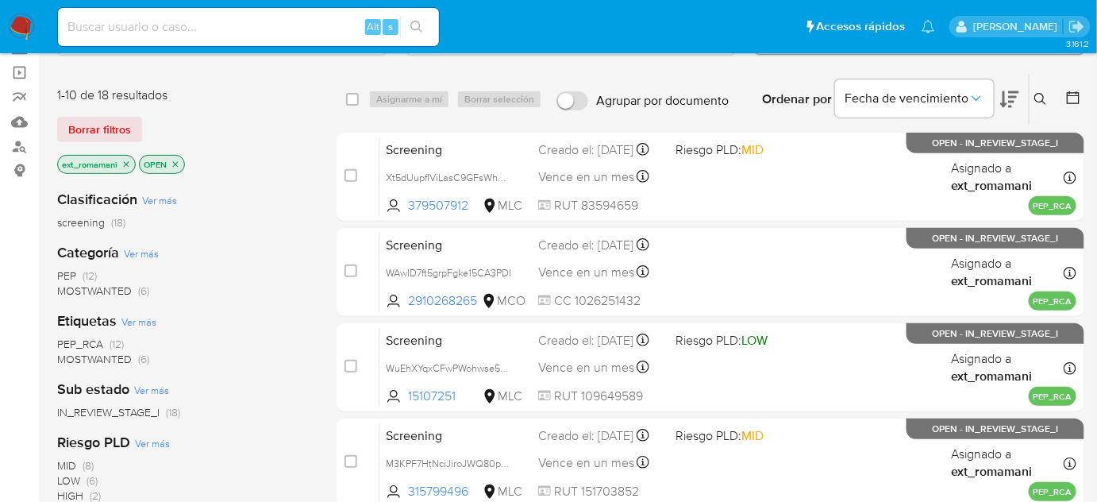
scroll to position [144, 0]
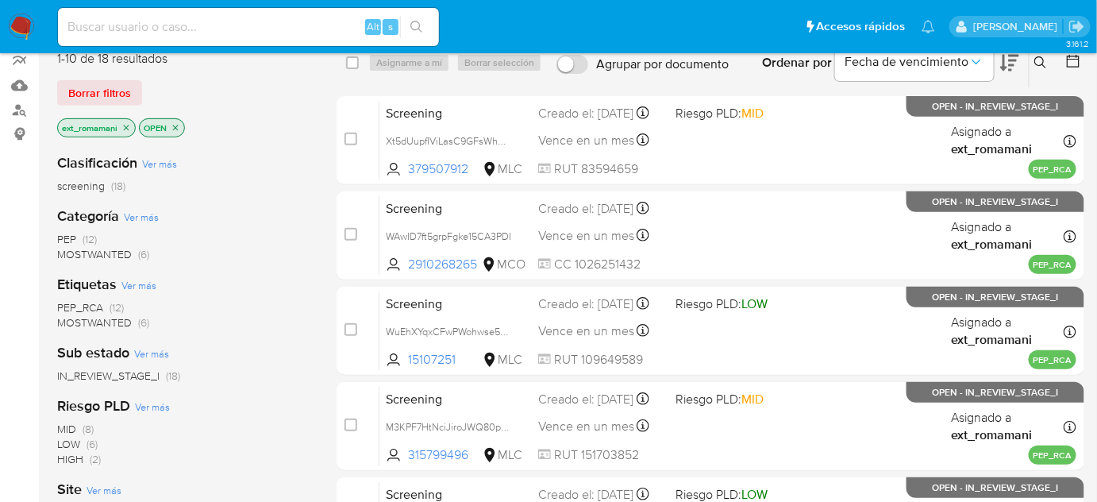
click at [1010, 63] on icon at bounding box center [1009, 63] width 19 height 17
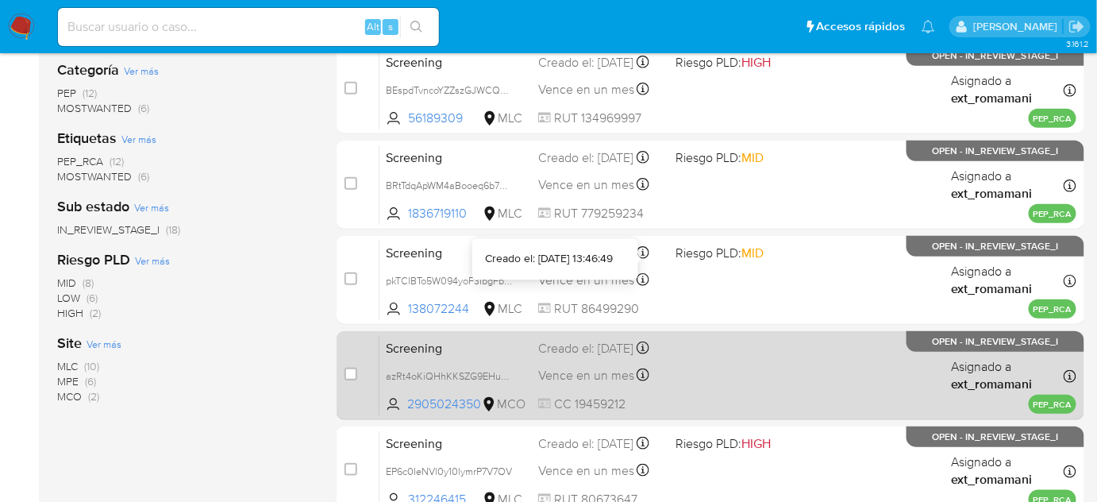
scroll to position [288, 0]
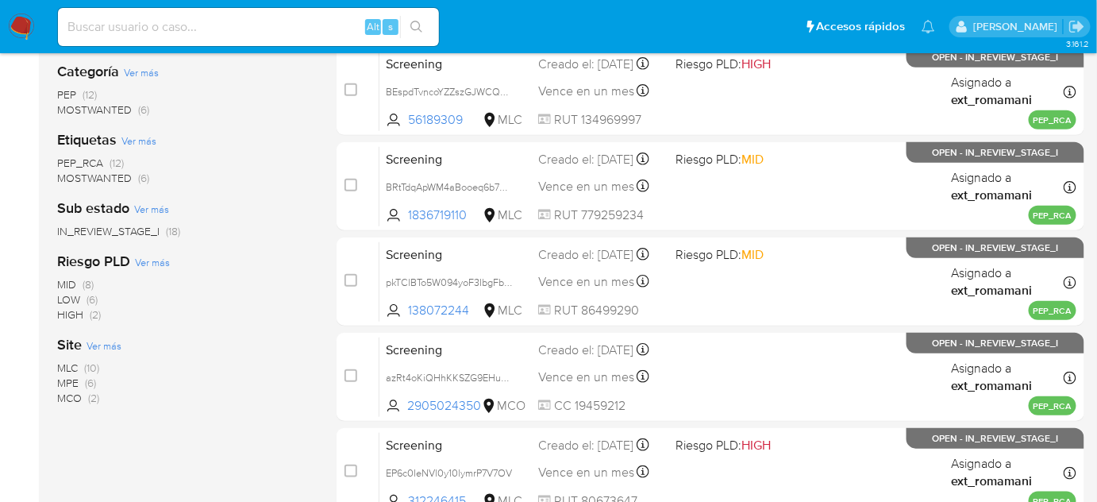
click at [94, 396] on span "(2)" at bounding box center [93, 398] width 11 height 16
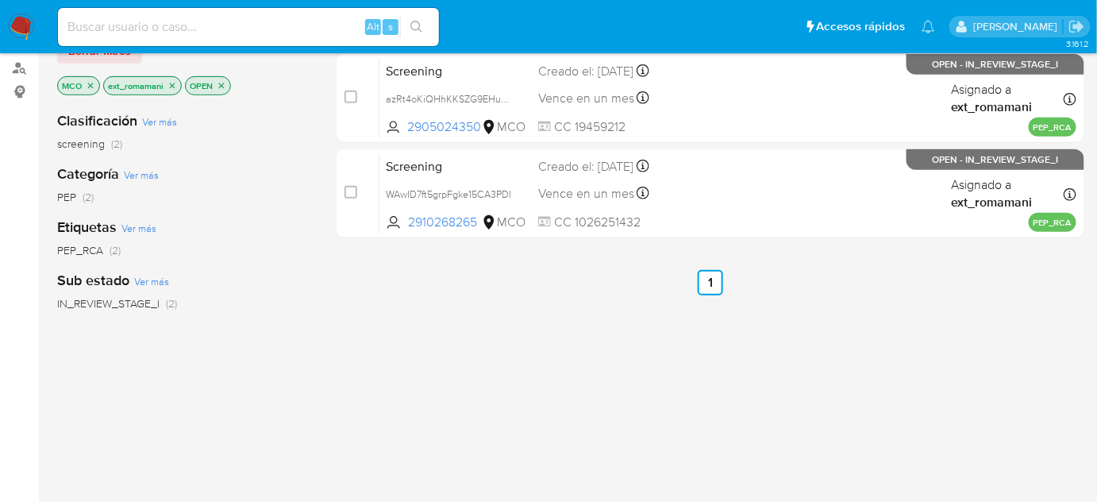
scroll to position [71, 0]
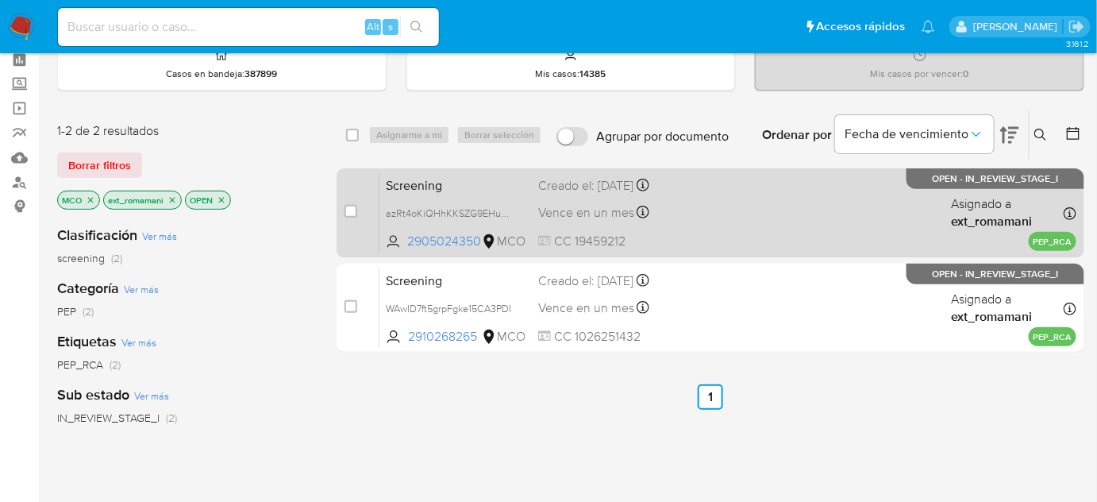
click at [635, 211] on div "Screening azRt4oKiQHhKKSZG9EHu8b9w 2905024350 MCO Creado el: 04/10/2025 Creado …" at bounding box center [727, 212] width 697 height 80
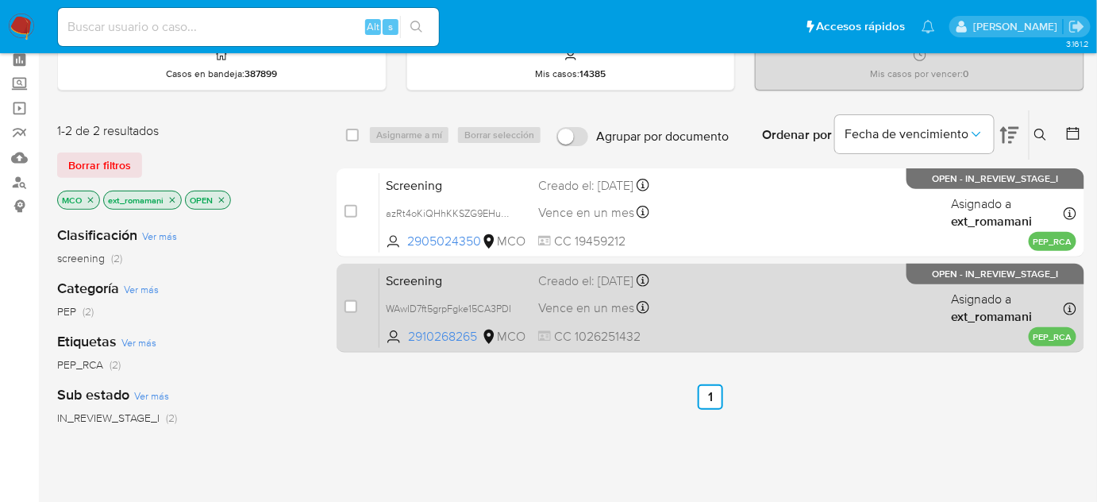
click at [636, 290] on div "Creado el: 07/10/2025 Creado el: 07/10/2025 08:04:43" at bounding box center [600, 280] width 125 height 17
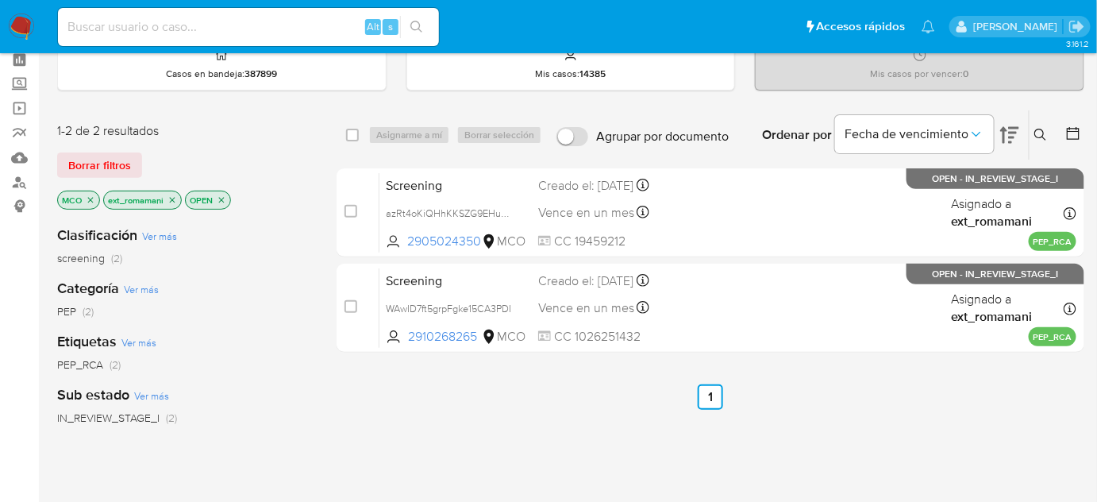
click at [91, 197] on icon "close-filter" at bounding box center [91, 200] width 10 height 10
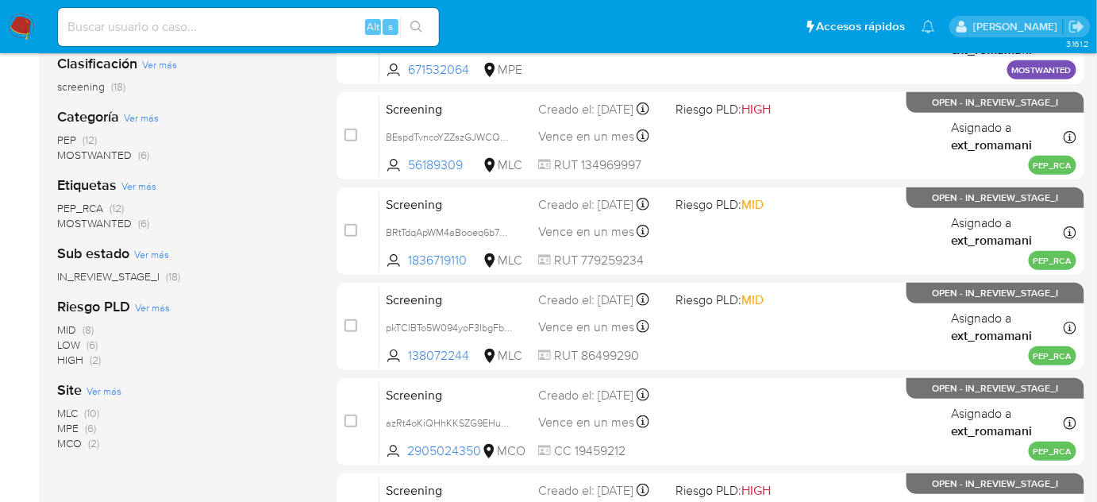
scroll to position [288, 0]
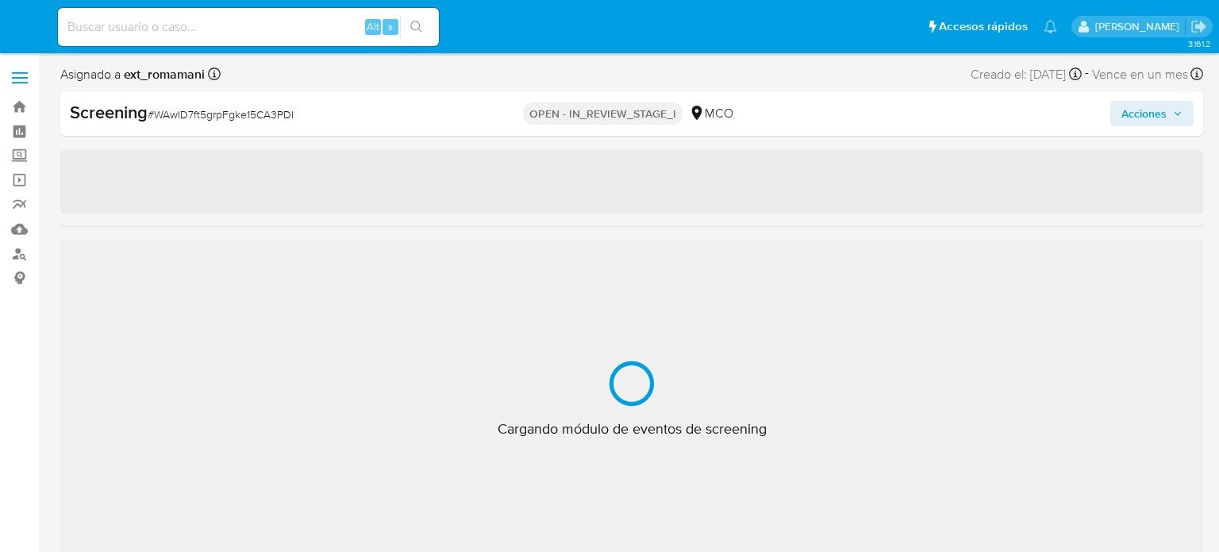
select select "10"
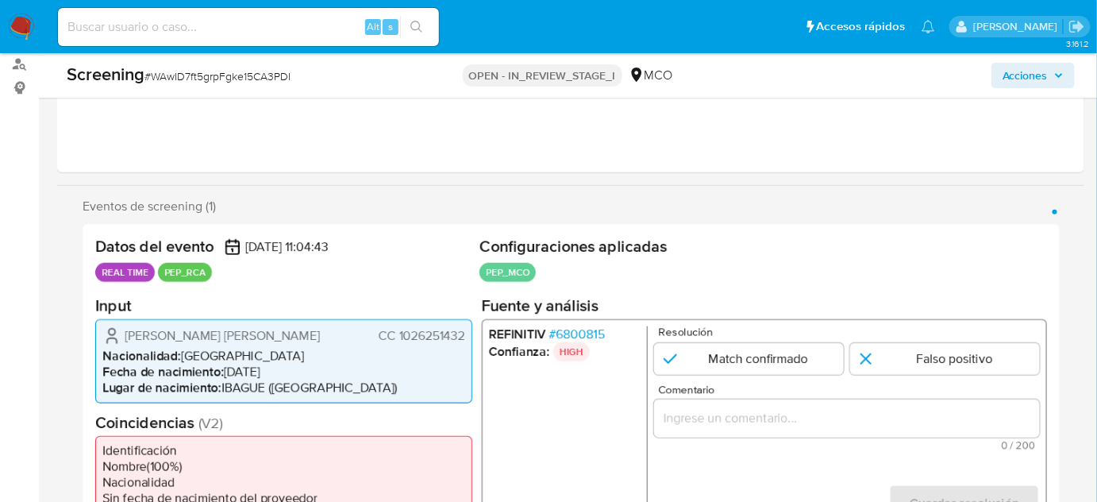
scroll to position [216, 0]
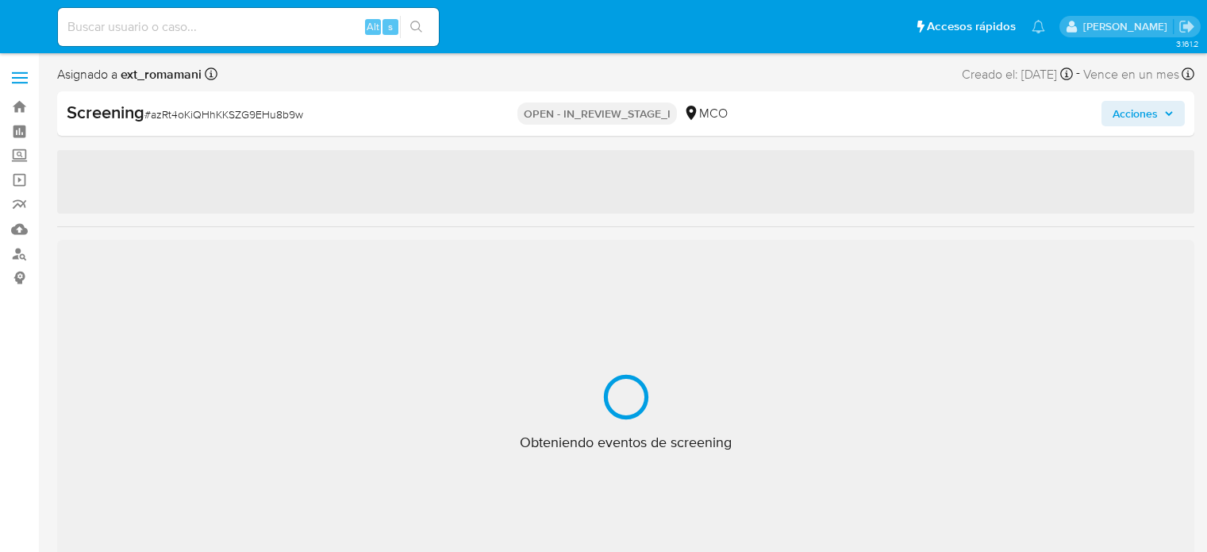
select select "10"
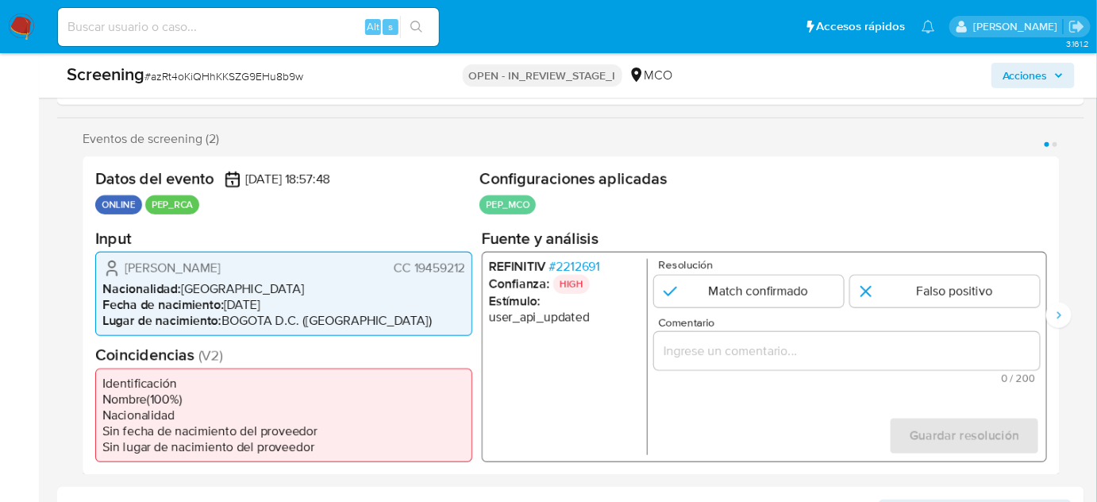
scroll to position [288, 0]
